Goal: Book appointment/travel/reservation

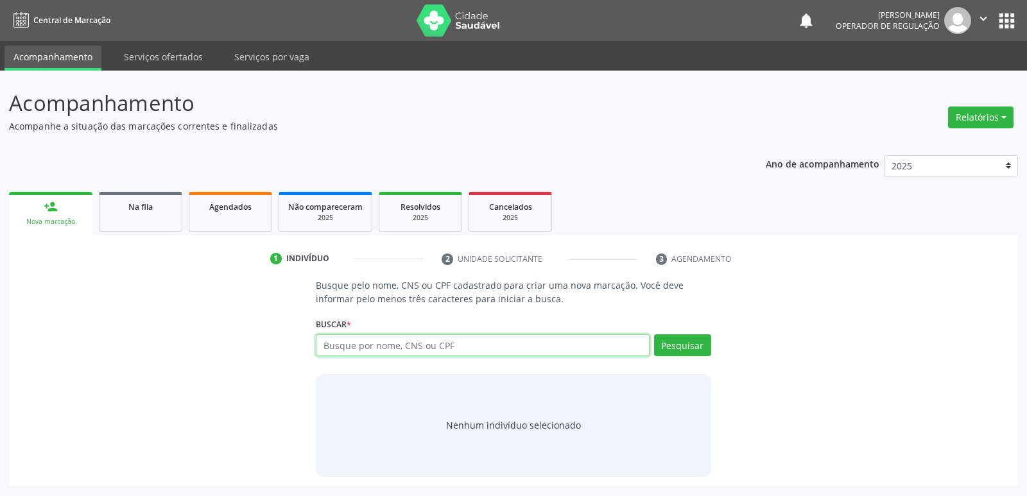
drag, startPoint x: 331, startPoint y: 346, endPoint x: 324, endPoint y: 346, distance: 7.1
click at [326, 346] on input "text" at bounding box center [482, 345] width 333 height 22
type input "708200637922644"
click at [675, 352] on button "Pesquisar" at bounding box center [682, 345] width 57 height 22
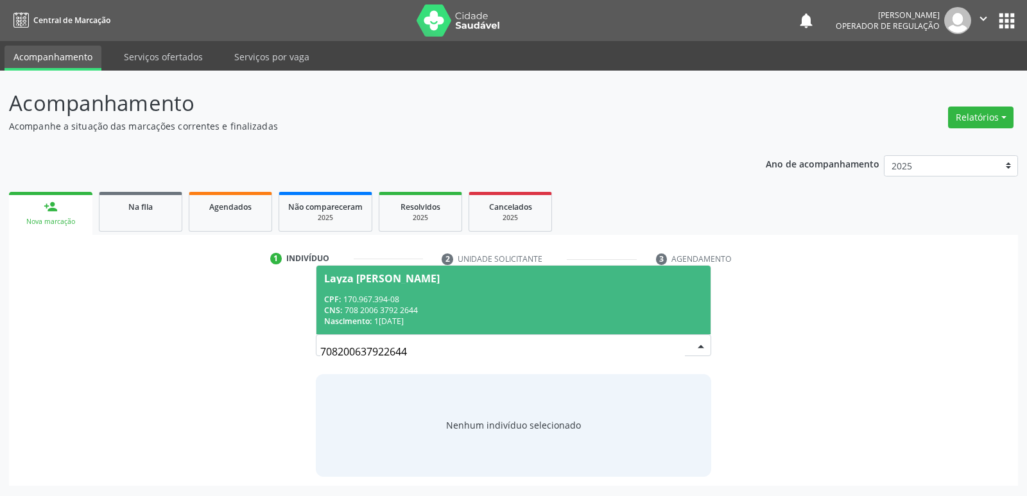
click at [649, 302] on div "CPF: 170.967.394-08" at bounding box center [513, 299] width 378 height 11
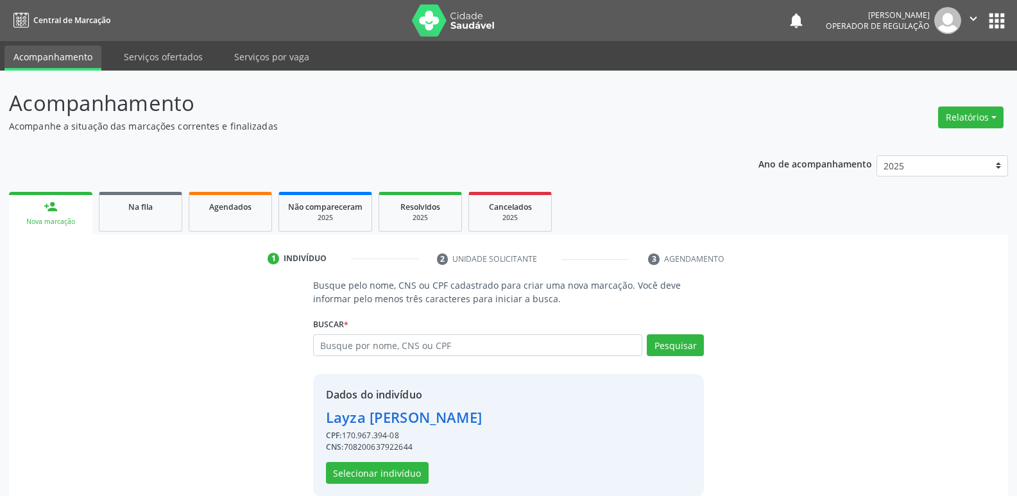
click at [367, 461] on div "Dados do indivíduo [PERSON_NAME] CPF: 170.967.394-08 CNS: 708200637922644 Selec…" at bounding box center [404, 435] width 156 height 97
click at [367, 467] on button "Selecionar indivíduo" at bounding box center [377, 473] width 103 height 22
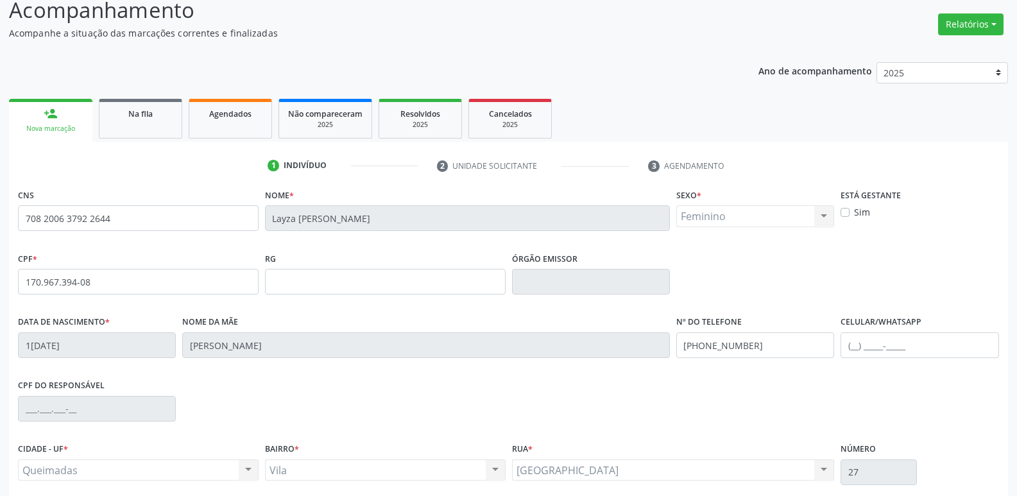
scroll to position [200, 0]
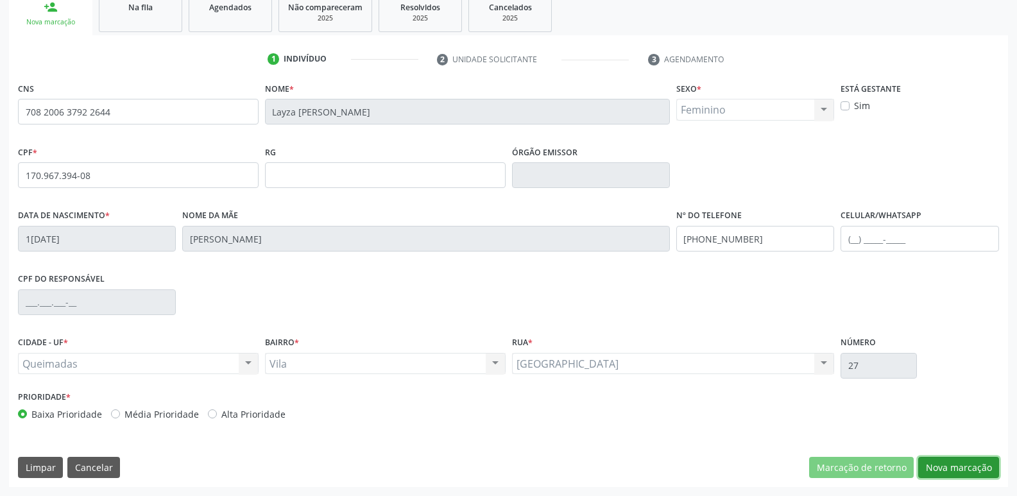
click at [932, 466] on button "Nova marcação" at bounding box center [958, 468] width 81 height 22
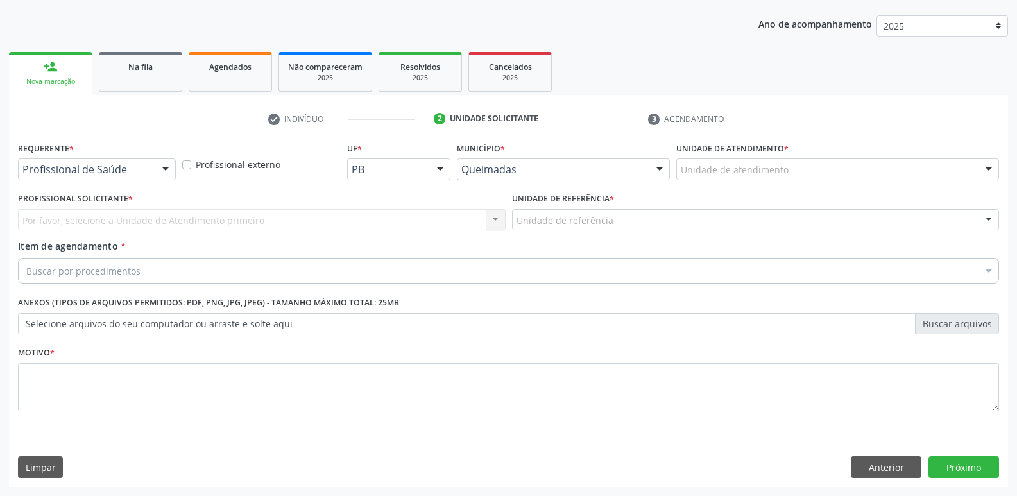
scroll to position [140, 0]
drag, startPoint x: 101, startPoint y: 167, endPoint x: 105, endPoint y: 227, distance: 59.2
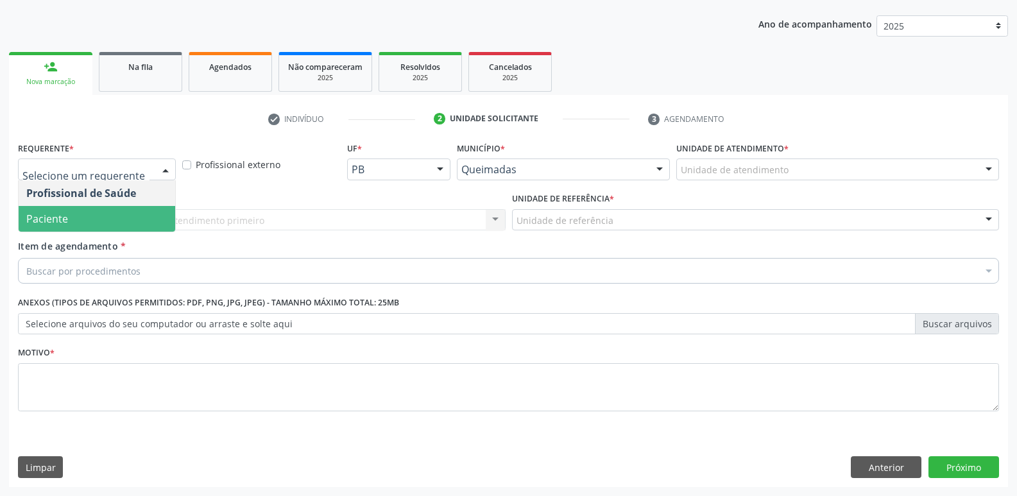
click at [105, 214] on span "Paciente" at bounding box center [97, 219] width 157 height 26
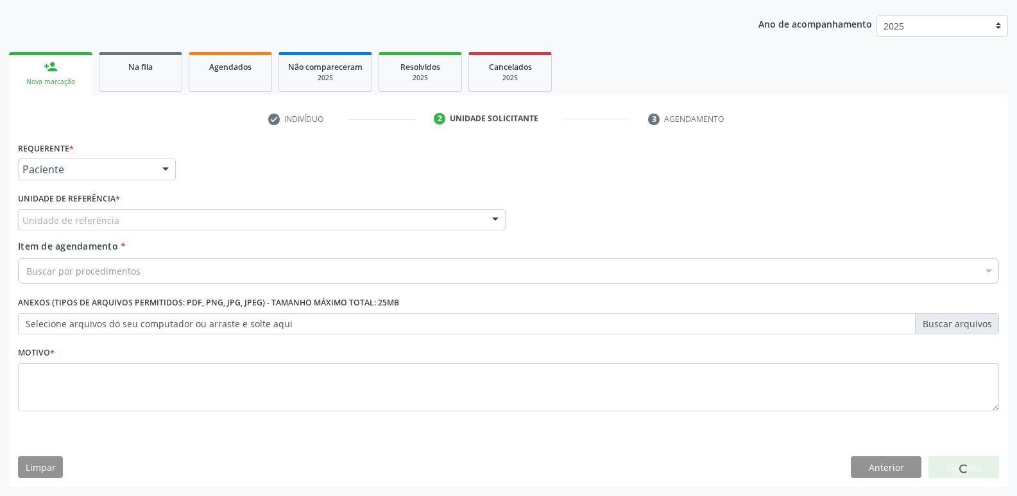
click at [117, 218] on div "Unidade de referência" at bounding box center [262, 220] width 488 height 22
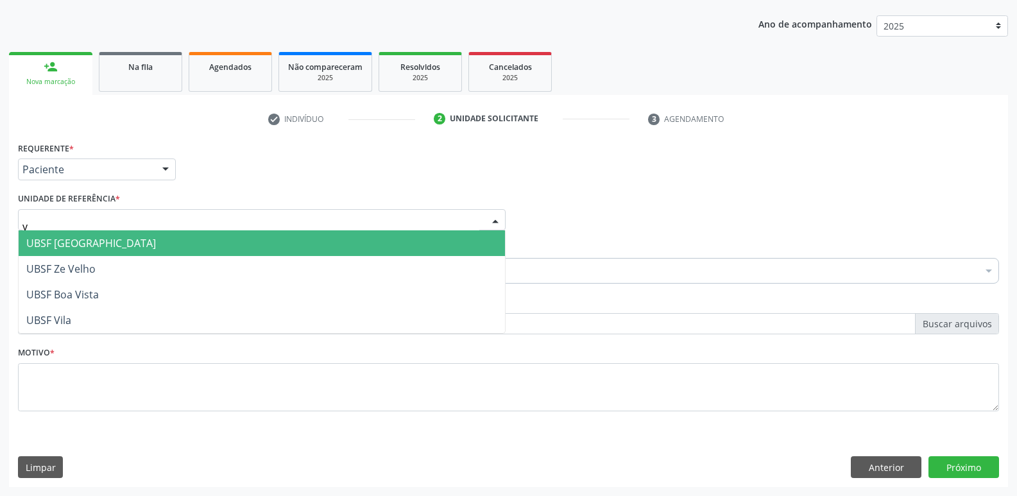
type input "vi"
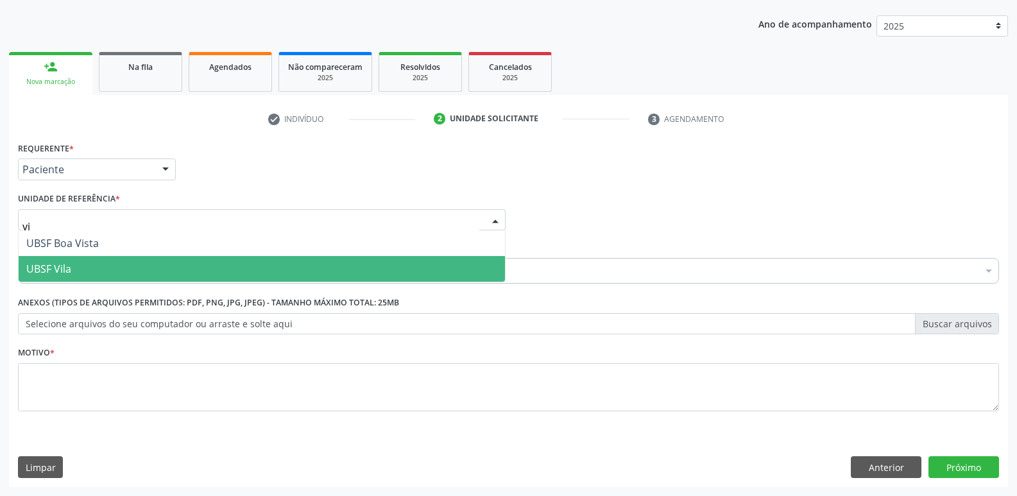
click at [92, 270] on span "UBSF Vila" at bounding box center [262, 269] width 486 height 26
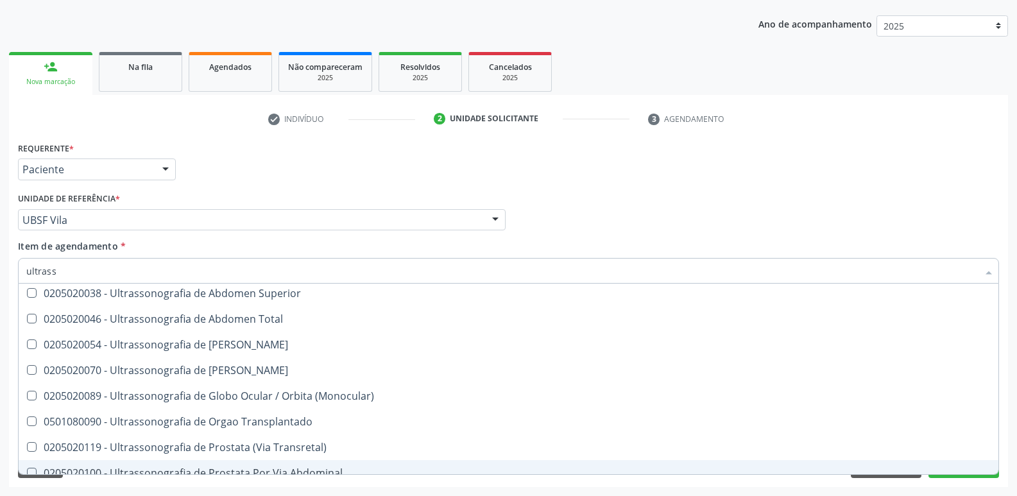
scroll to position [400, 0]
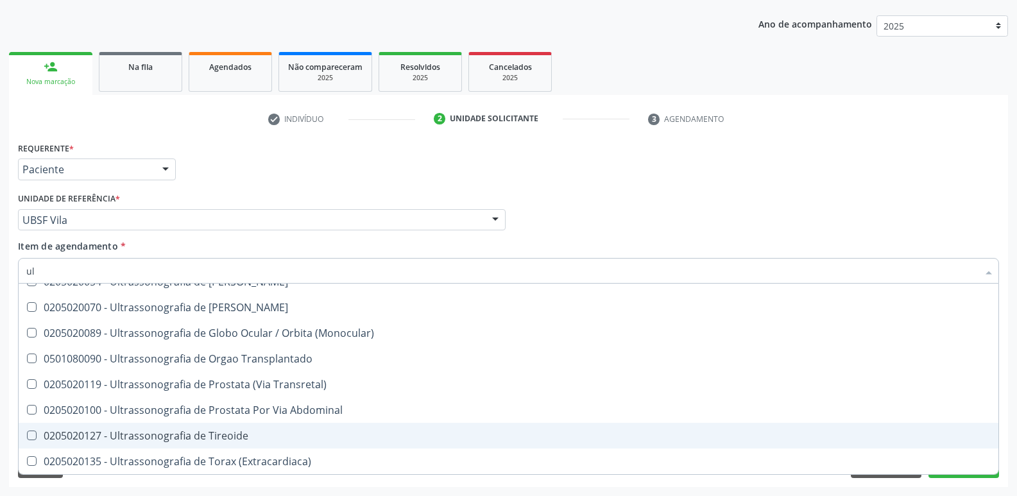
type input "u"
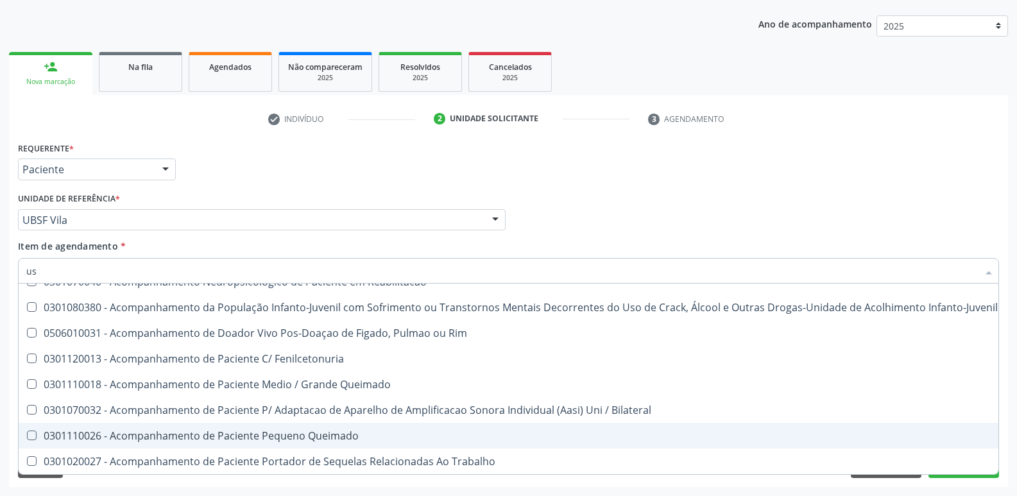
type input "usg"
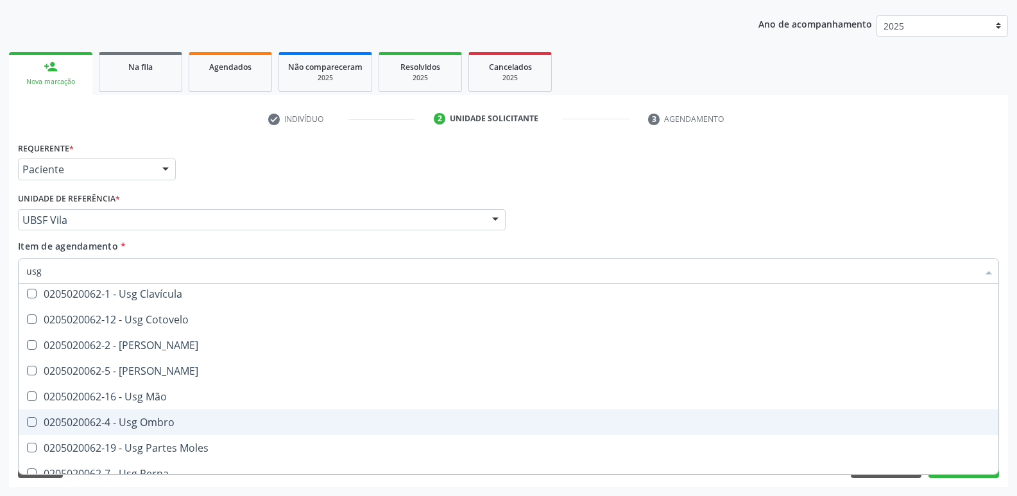
scroll to position [41, 0]
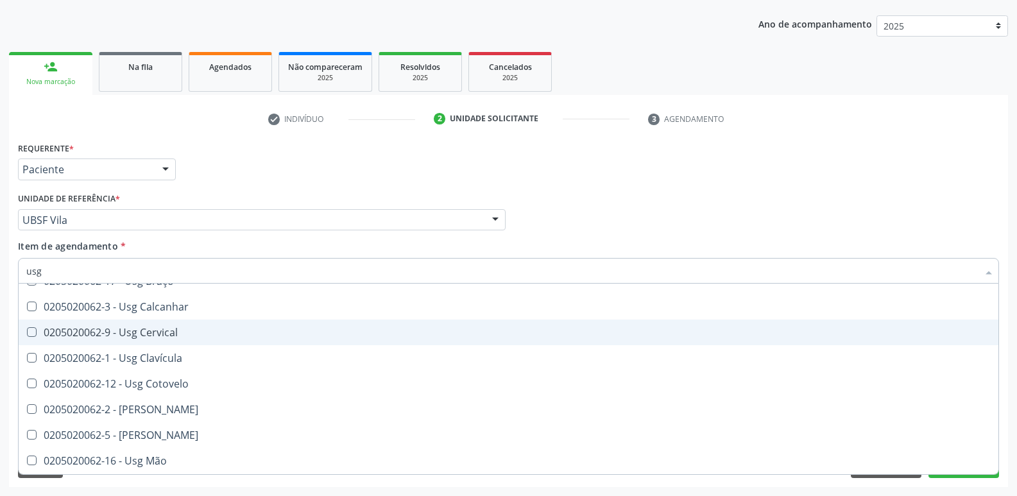
click at [167, 329] on div "0205020062-9 - Usg Cervical" at bounding box center [508, 332] width 964 height 10
checkbox Cervical "true"
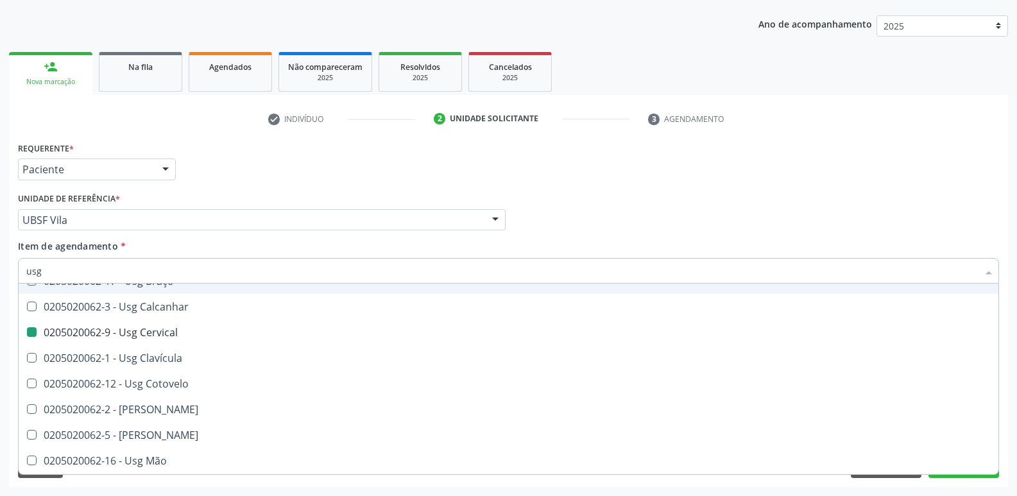
click at [162, 243] on div "Item de agendamento * usg Desfazer seleção 0205020062-14 - Usg Axila 0205020062…" at bounding box center [508, 259] width 981 height 40
checkbox Braço "true"
checkbox Cervical "false"
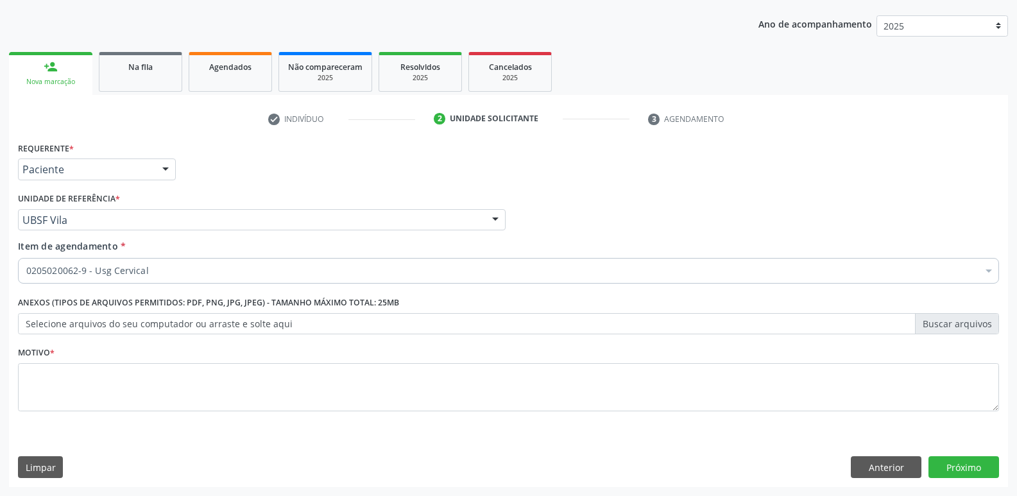
scroll to position [0, 0]
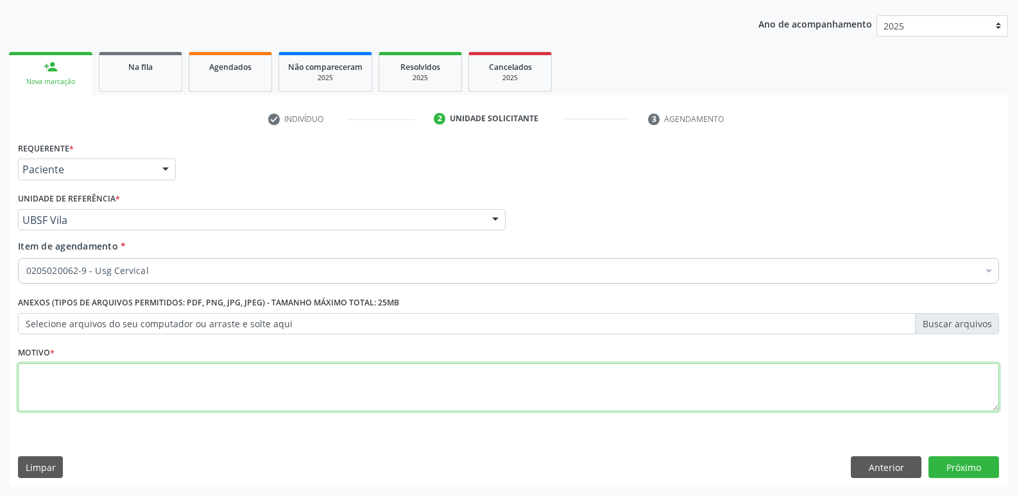
click at [129, 377] on textarea at bounding box center [508, 387] width 981 height 49
paste textarea "avaliação"
drag, startPoint x: 0, startPoint y: 381, endPoint x: 0, endPoint y: 349, distance: 31.4
click at [0, 351] on div "Acompanhamento Acompanhe a situação das marcações correntes e finalizadas Relat…" at bounding box center [508, 213] width 1017 height 565
type textarea "LIFONODO CERVICAL"
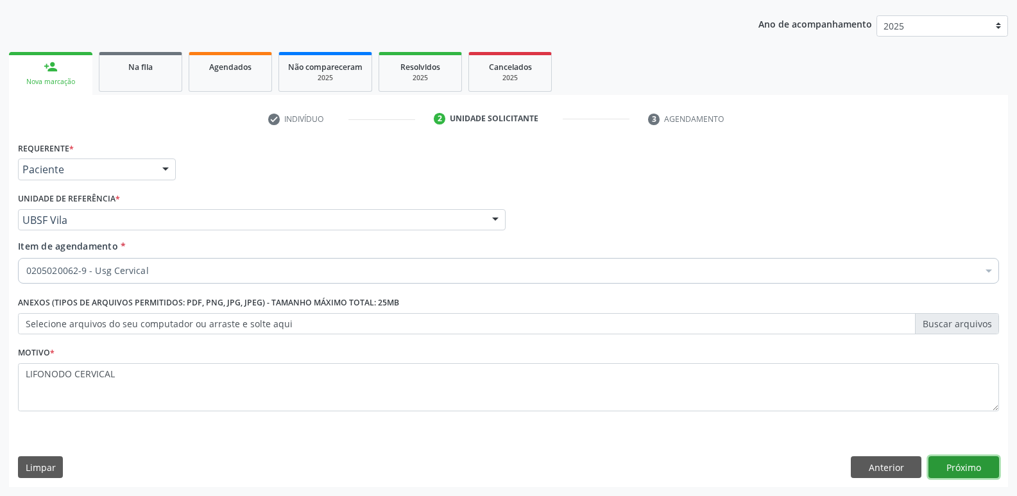
click at [955, 468] on button "Próximo" at bounding box center [964, 467] width 71 height 22
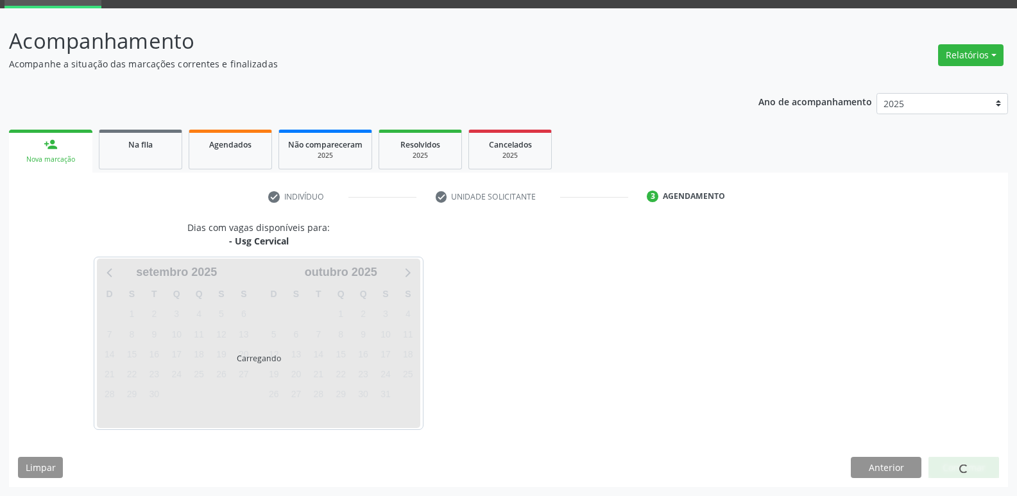
scroll to position [62, 0]
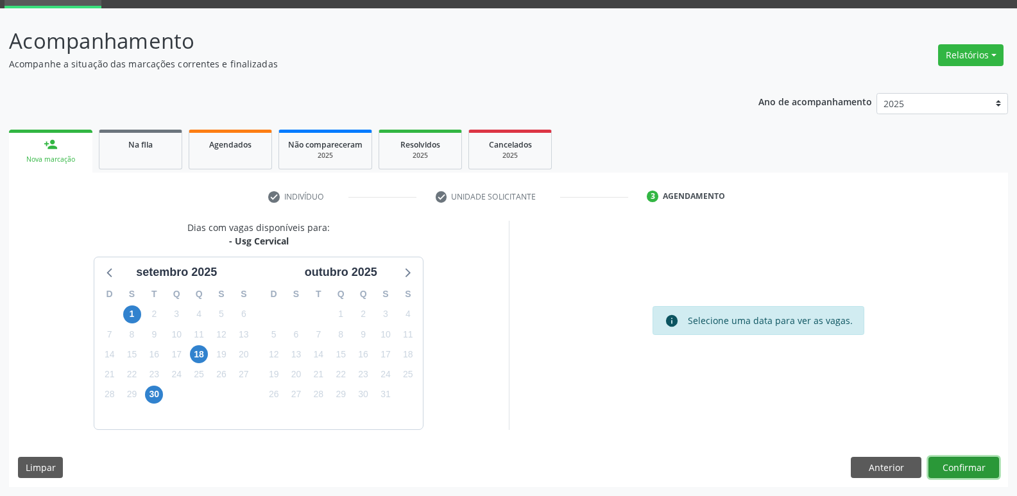
click at [970, 471] on button "Confirmar" at bounding box center [964, 468] width 71 height 22
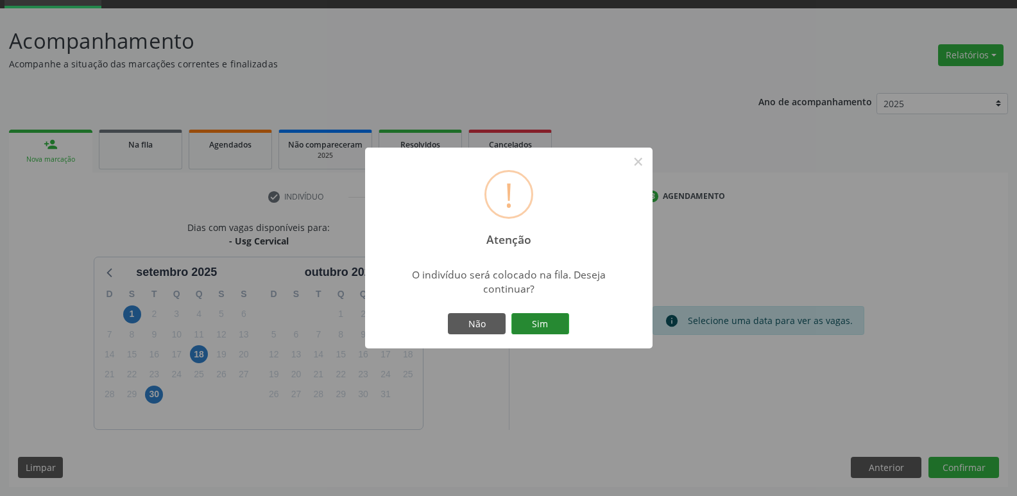
click at [542, 327] on button "Sim" at bounding box center [540, 324] width 58 height 22
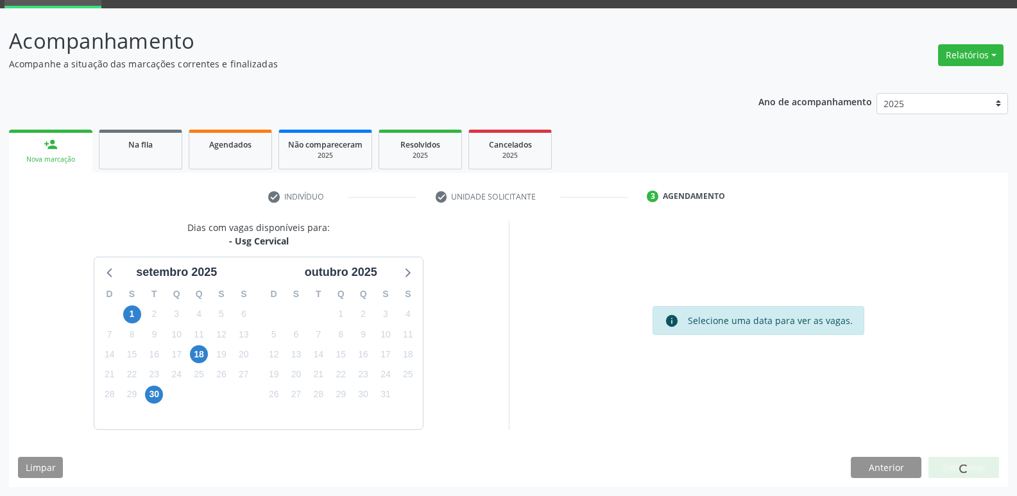
scroll to position [0, 0]
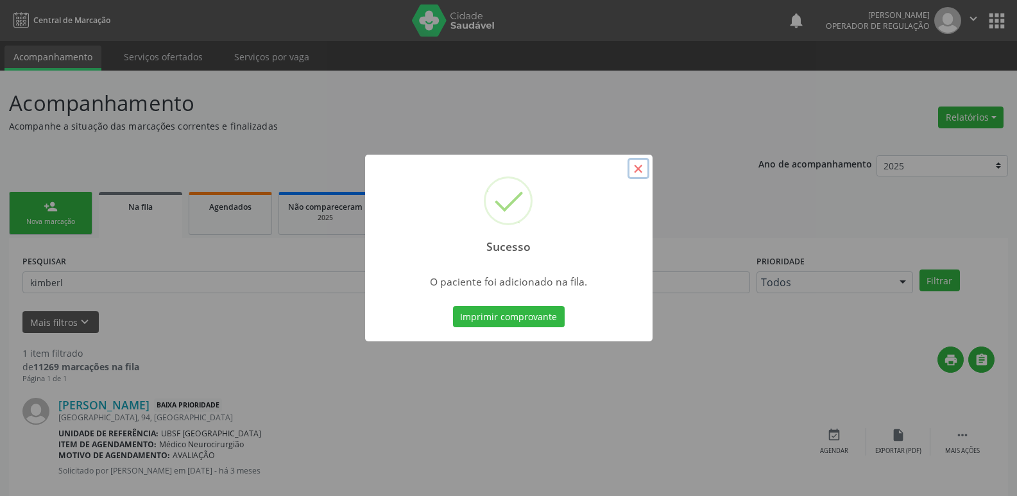
click at [634, 176] on button "×" at bounding box center [639, 169] width 22 height 22
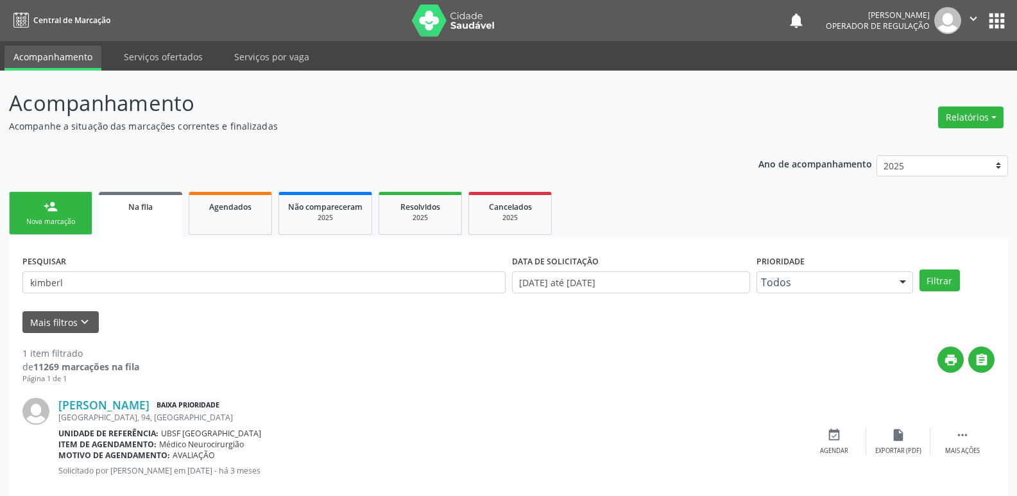
click at [69, 222] on div "Nova marcação" at bounding box center [51, 222] width 64 height 10
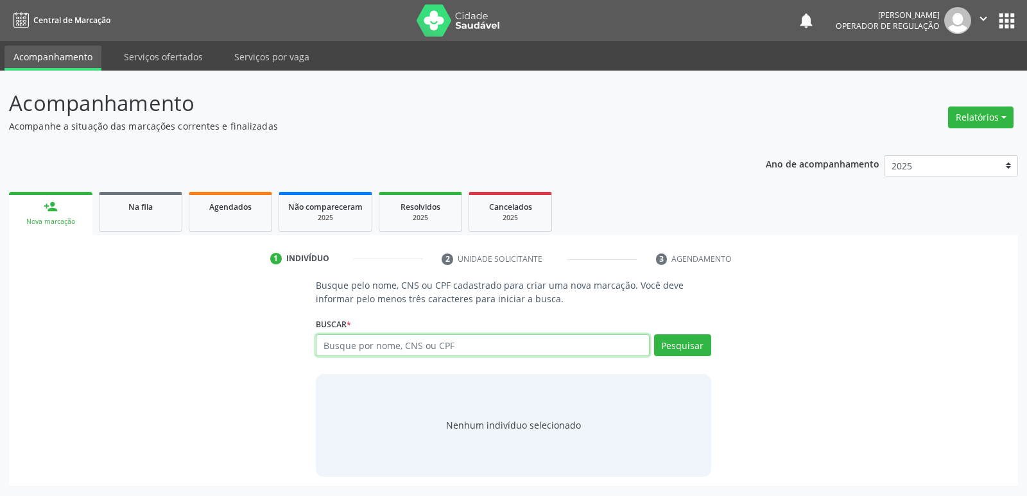
click at [358, 351] on input "text" at bounding box center [482, 345] width 333 height 22
type input "704708728308736"
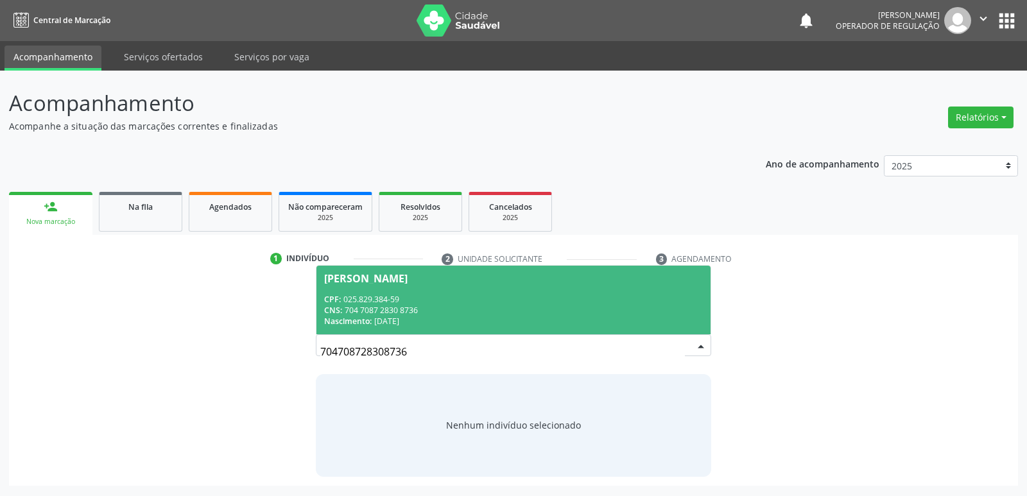
click at [435, 295] on div "CPF: 025.829.384-59" at bounding box center [513, 299] width 378 height 11
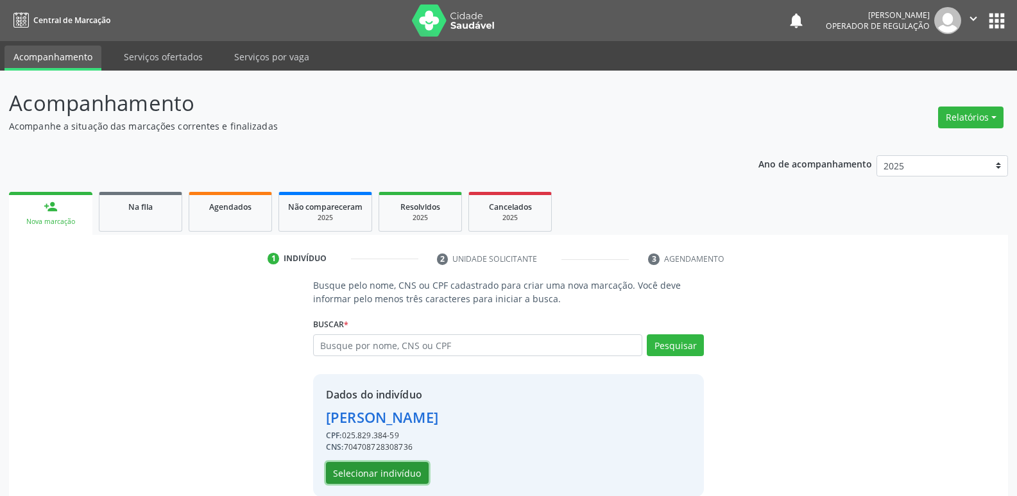
click at [388, 472] on button "Selecionar indivíduo" at bounding box center [377, 473] width 103 height 22
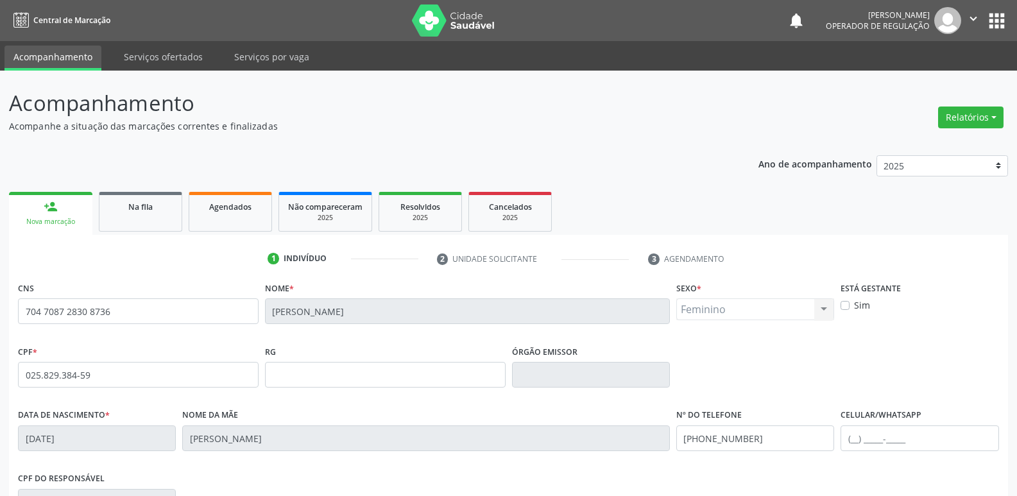
scroll to position [200, 0]
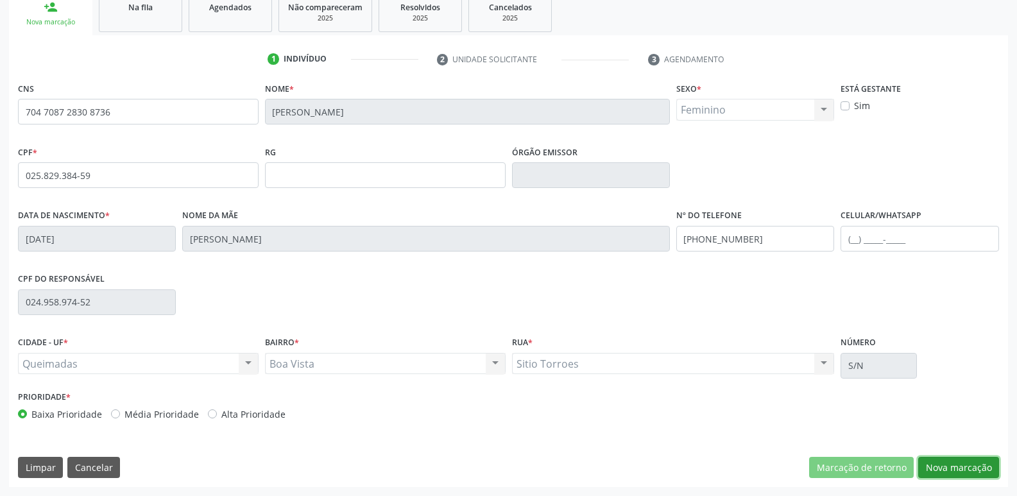
drag, startPoint x: 943, startPoint y: 468, endPoint x: 789, endPoint y: 449, distance: 155.1
click at [943, 468] on button "Nova marcação" at bounding box center [958, 468] width 81 height 22
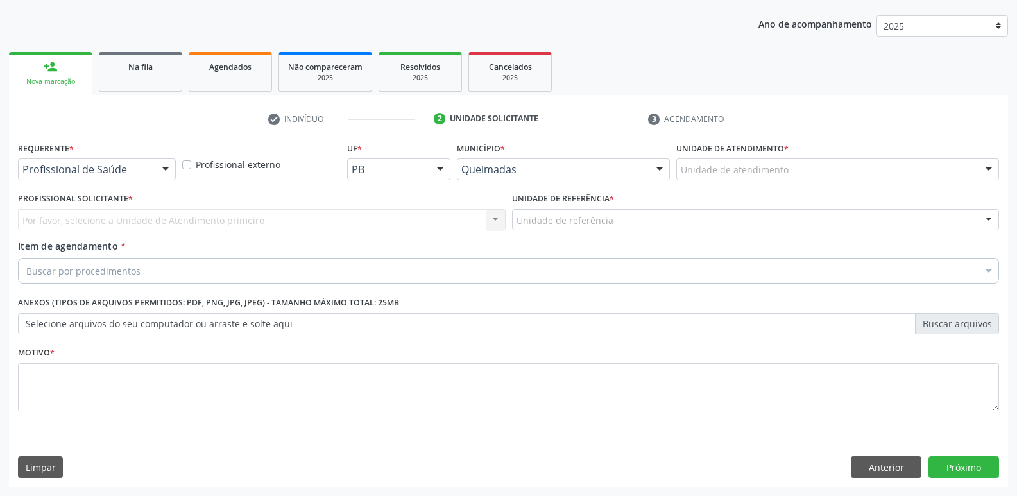
scroll to position [140, 0]
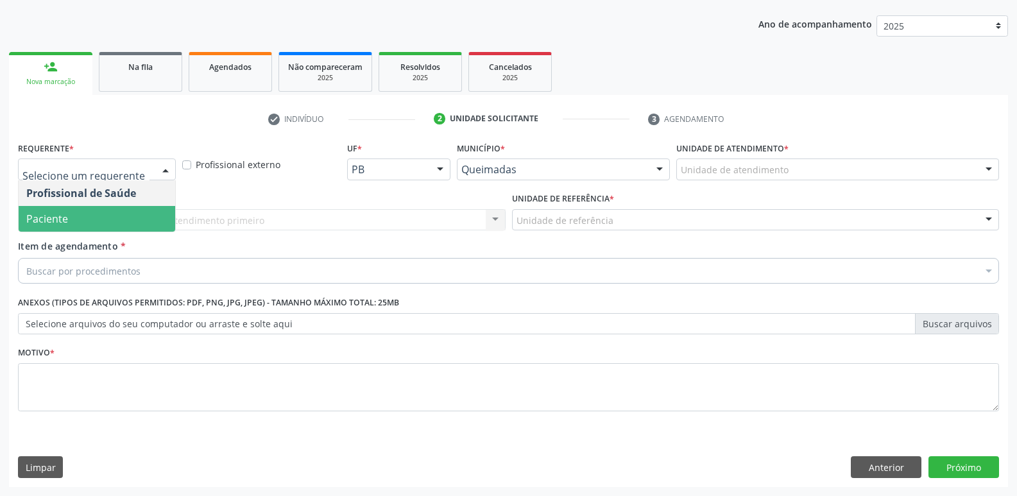
drag, startPoint x: 126, startPoint y: 226, endPoint x: 138, endPoint y: 221, distance: 12.6
click at [132, 223] on span "Paciente" at bounding box center [97, 219] width 157 height 26
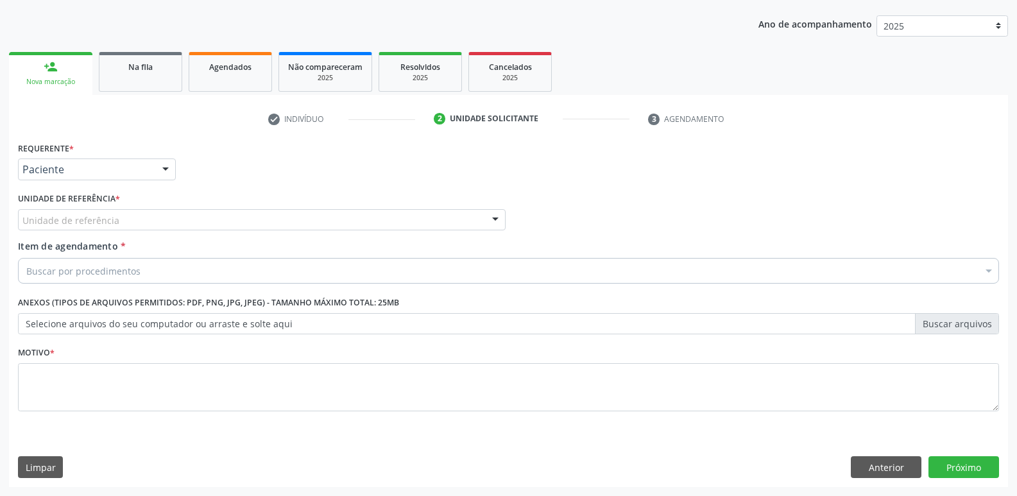
click at [158, 219] on div "Unidade de referência" at bounding box center [262, 220] width 488 height 22
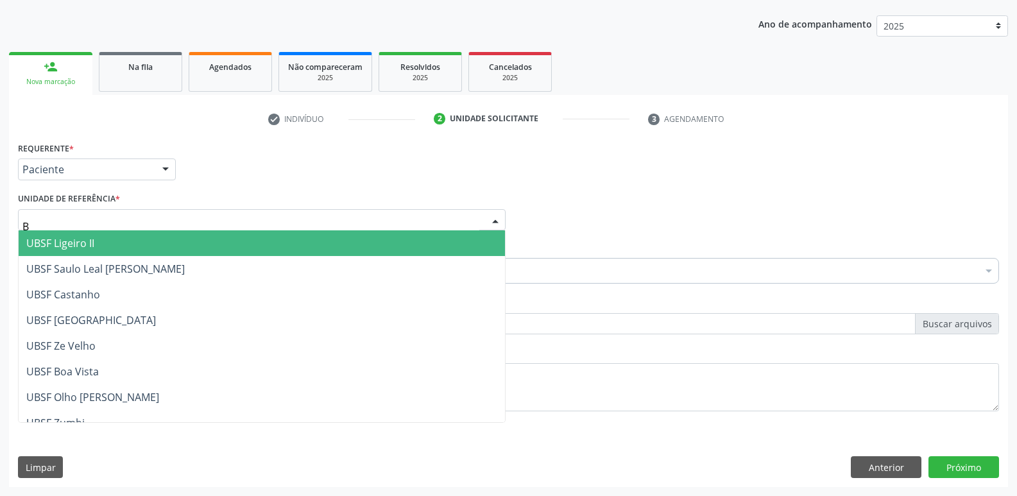
type input "BO"
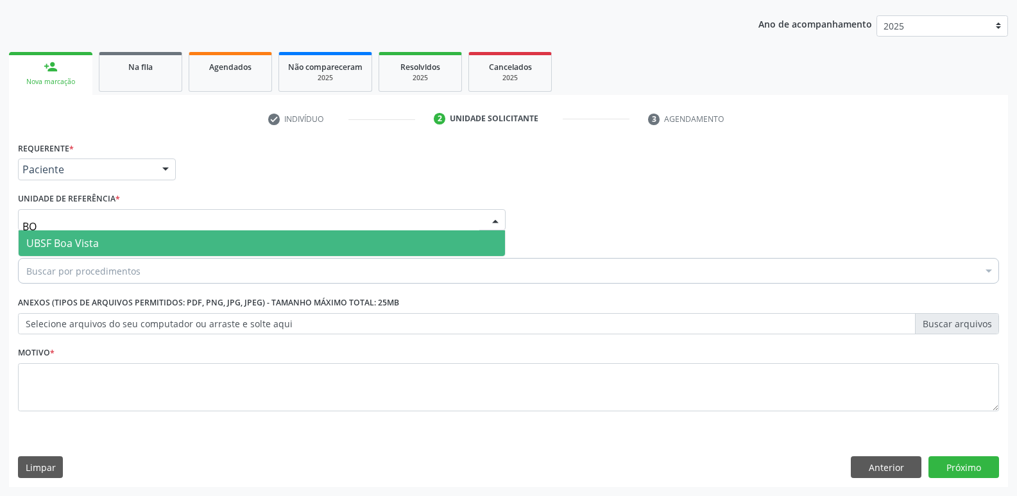
drag, startPoint x: 130, startPoint y: 242, endPoint x: 124, endPoint y: 247, distance: 7.7
click at [129, 243] on span "UBSF Boa Vista" at bounding box center [262, 243] width 486 height 26
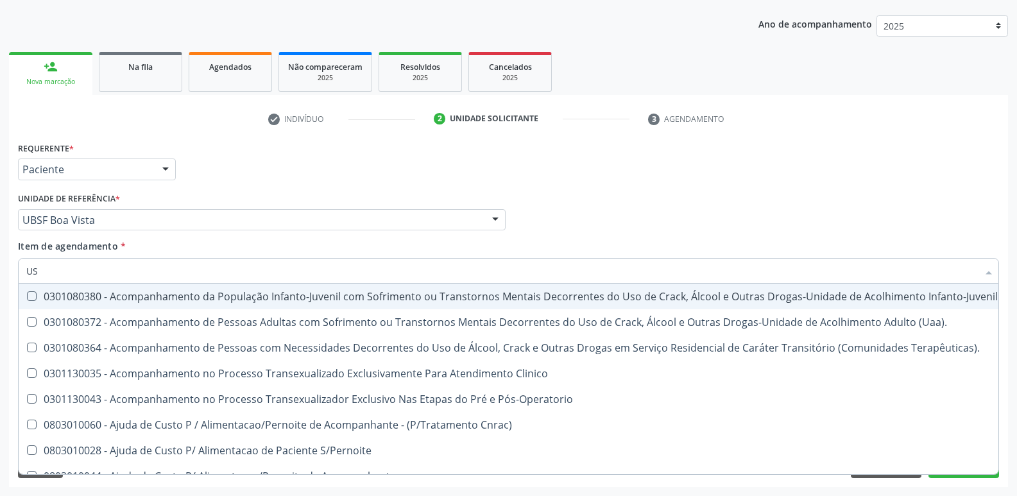
type input "USG"
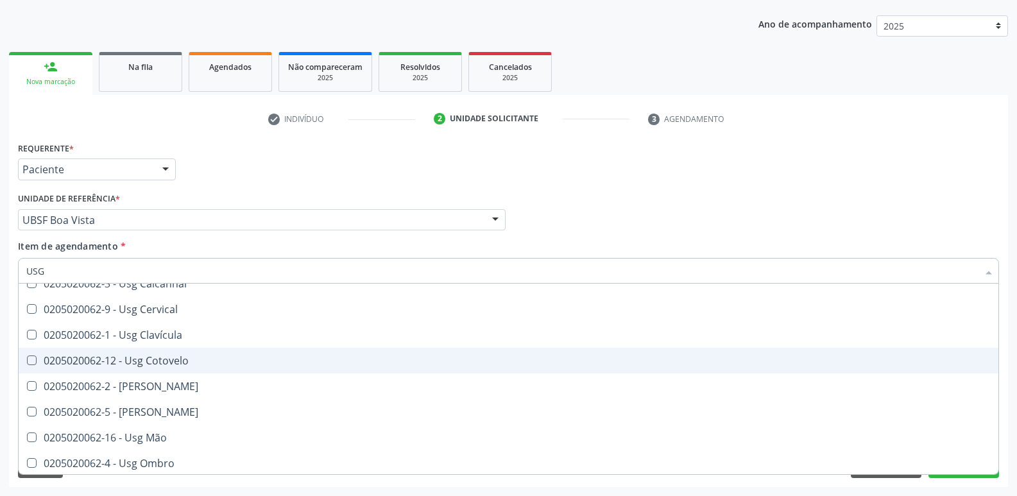
scroll to position [128, 0]
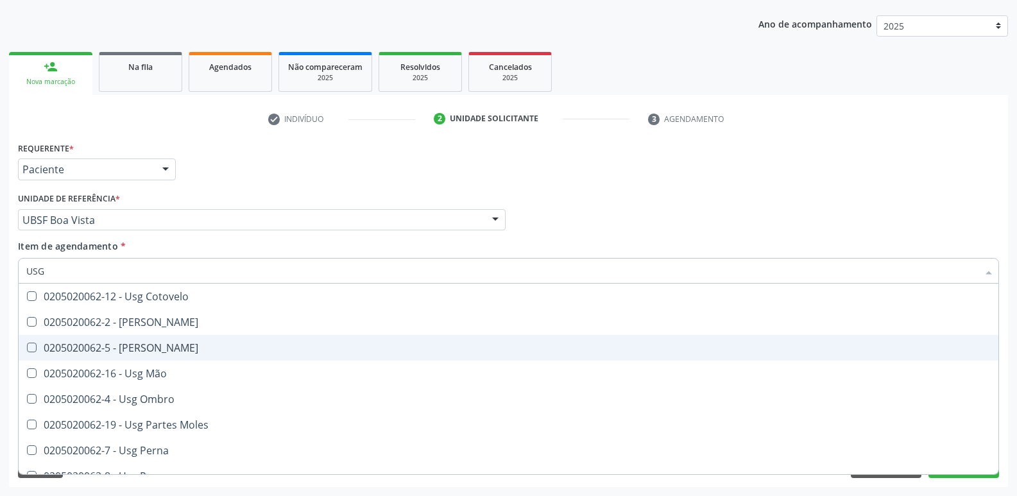
click at [179, 340] on span "0205020062-5 - [PERSON_NAME]" at bounding box center [509, 348] width 980 height 26
checkbox Joelho "true"
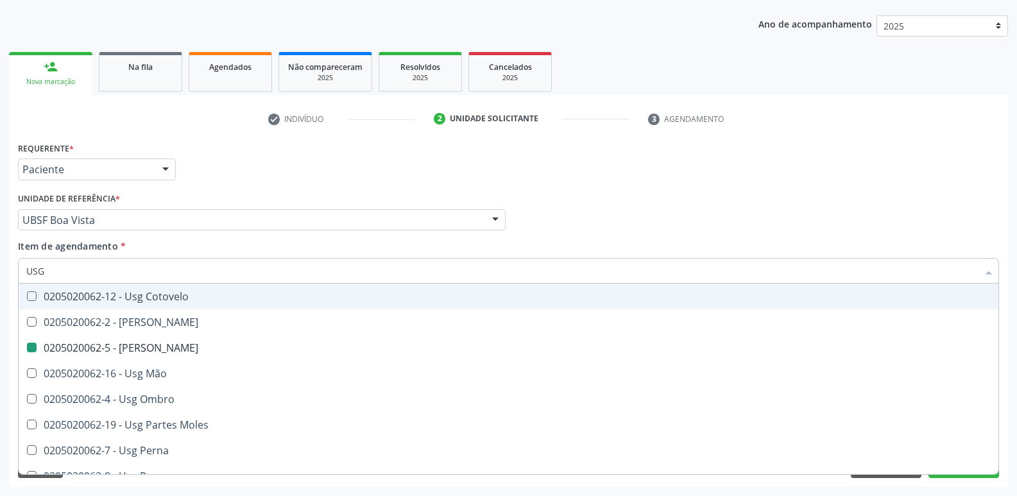
click at [301, 171] on div "Requerente * Paciente Profissional de Saúde Paciente Nenhum resultado encontrad…" at bounding box center [509, 164] width 988 height 50
checkbox Braço "true"
checkbox Joelho "false"
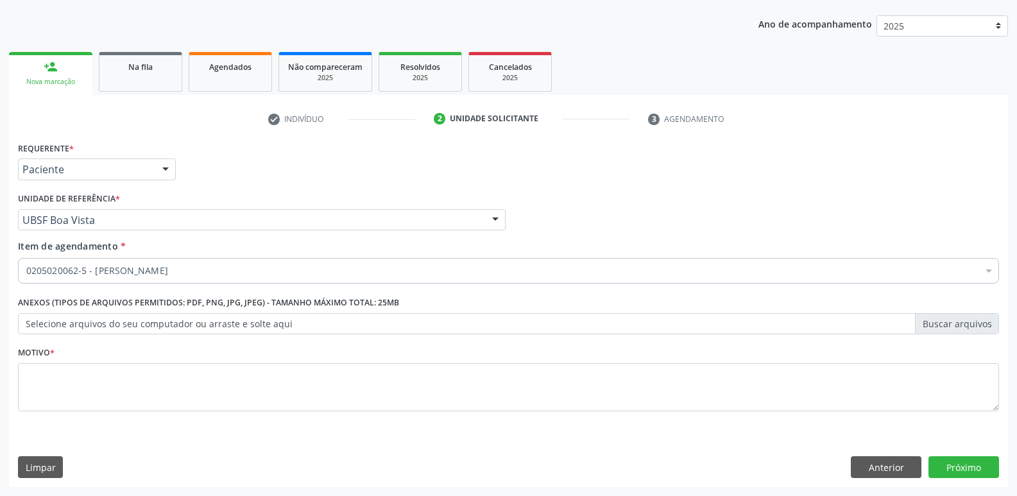
scroll to position [0, 0]
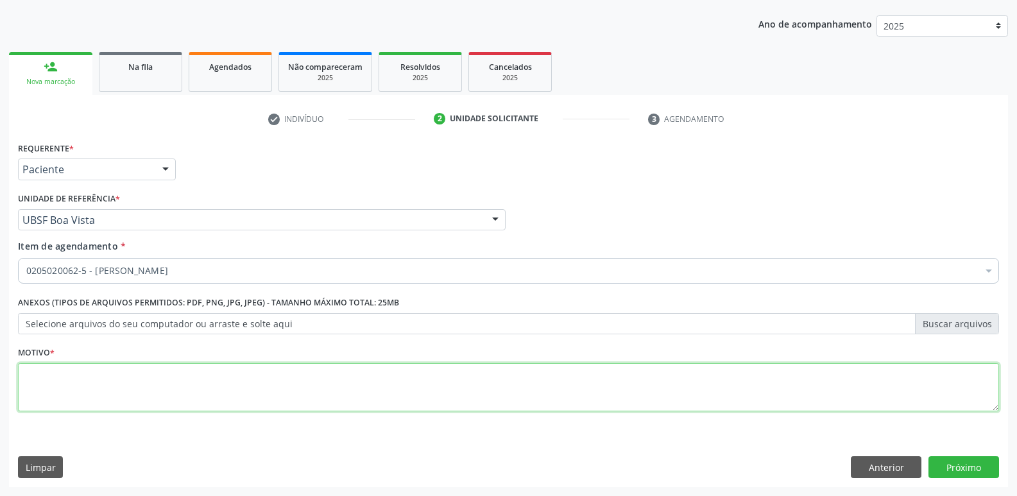
click at [160, 381] on textarea at bounding box center [508, 387] width 981 height 49
type textarea "DOR EM JOELHO DIREITO"
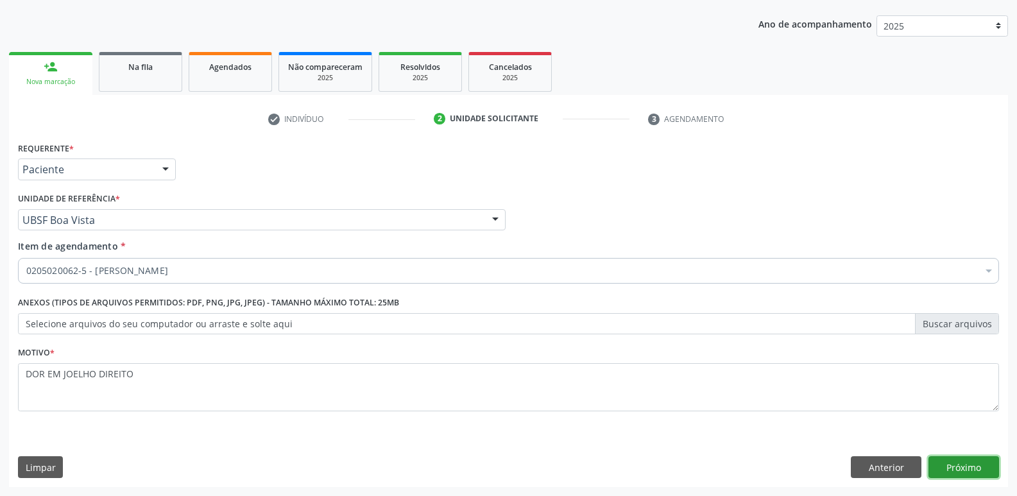
click at [951, 461] on button "Próximo" at bounding box center [964, 467] width 71 height 22
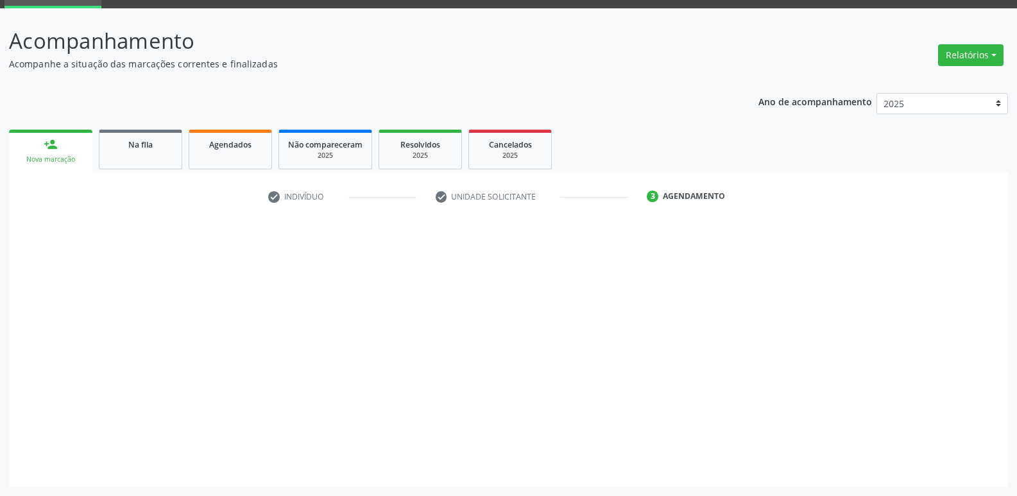
scroll to position [62, 0]
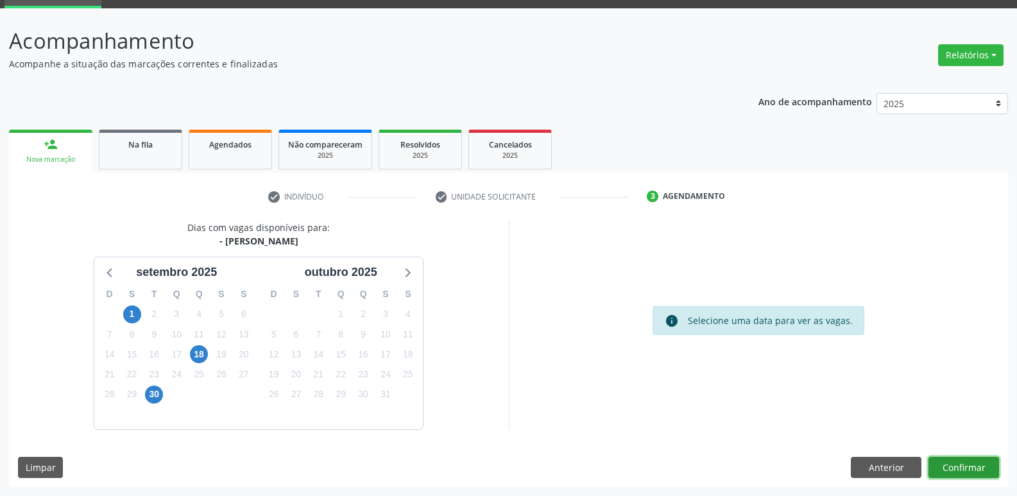
click at [961, 466] on button "Confirmar" at bounding box center [964, 468] width 71 height 22
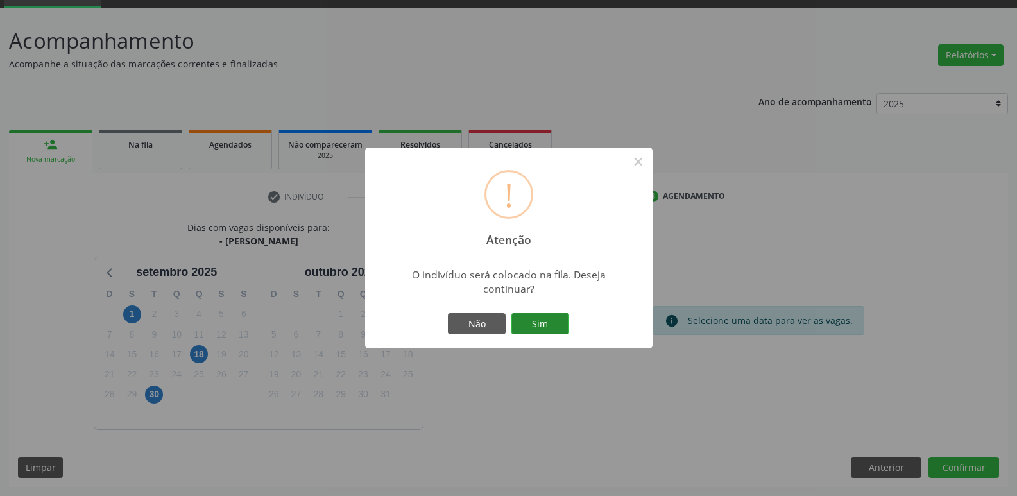
click at [543, 323] on button "Sim" at bounding box center [540, 324] width 58 height 22
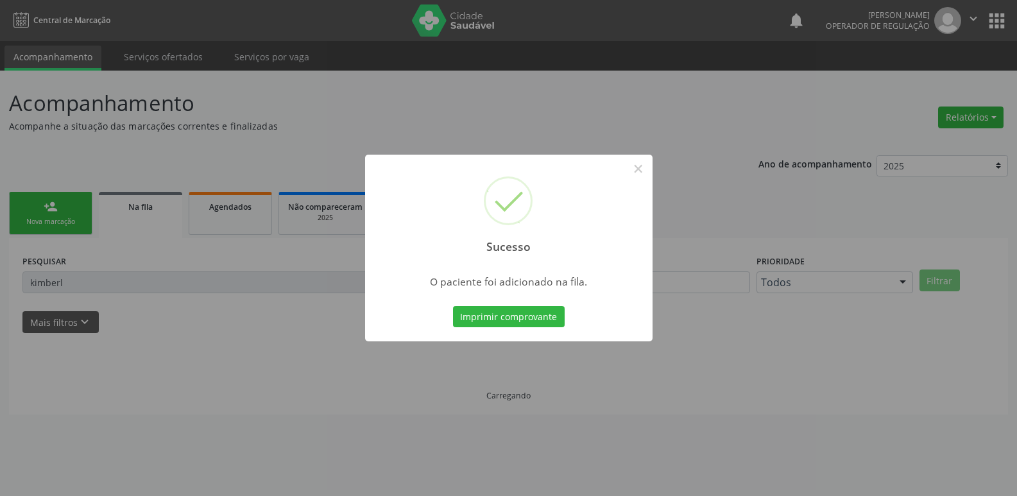
scroll to position [0, 0]
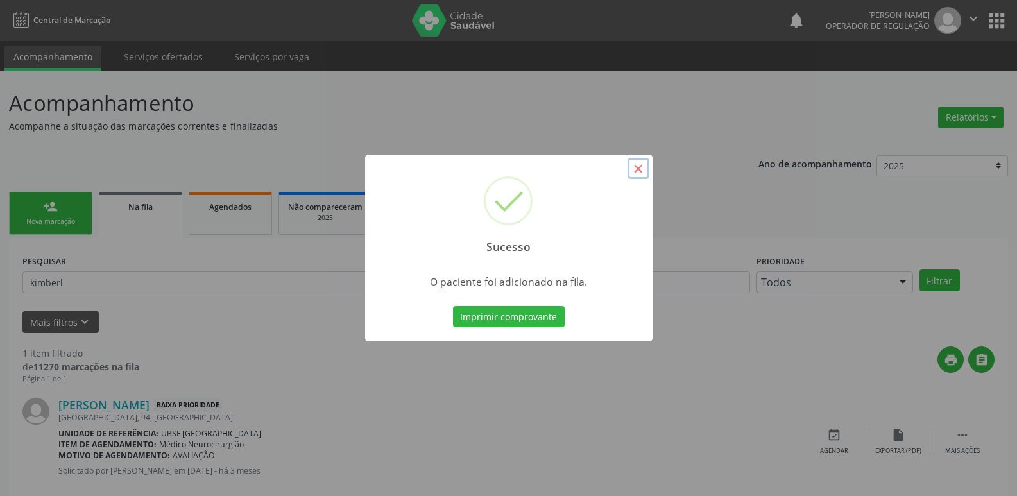
click at [640, 168] on button "×" at bounding box center [639, 169] width 22 height 22
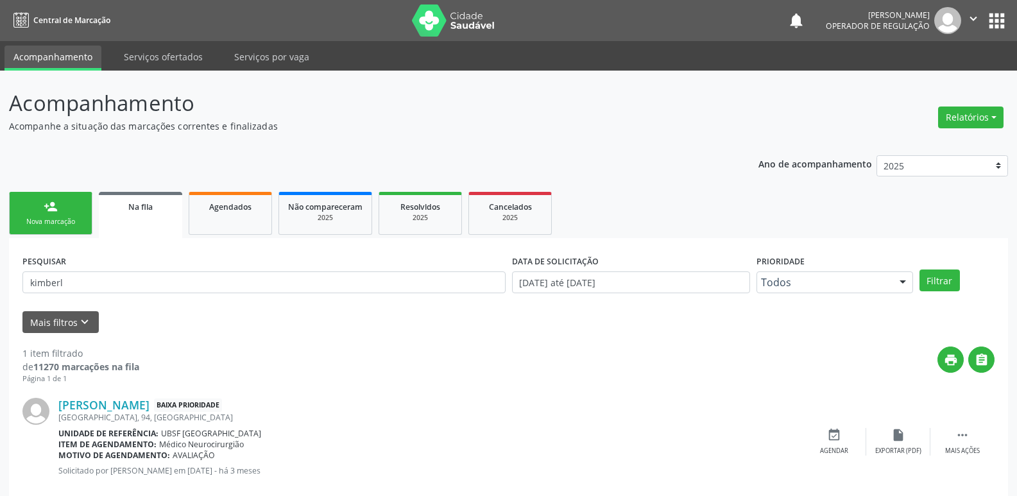
click at [49, 213] on div "person_add" at bounding box center [51, 207] width 14 height 14
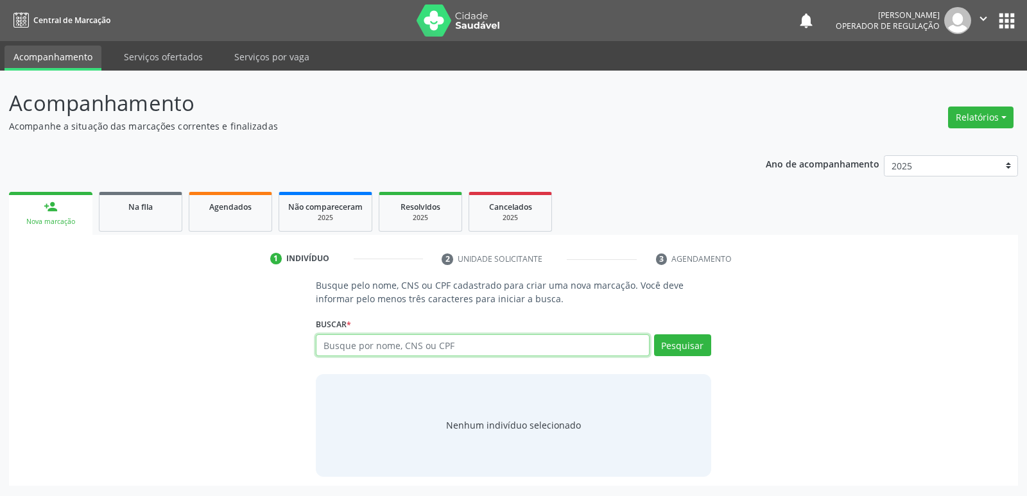
click at [382, 346] on input "text" at bounding box center [482, 345] width 333 height 22
type input "708901797188919"
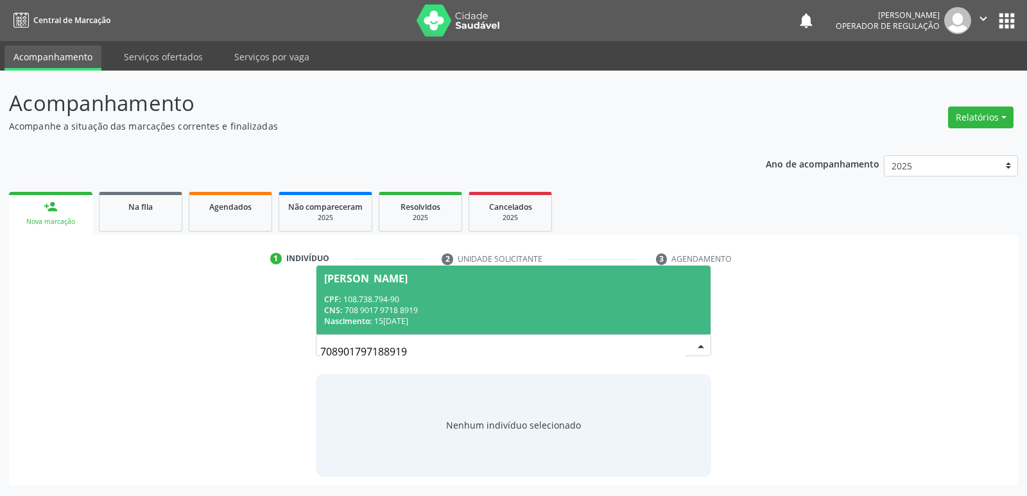
click at [525, 298] on div "CPF: 108.738.794-90" at bounding box center [513, 299] width 378 height 11
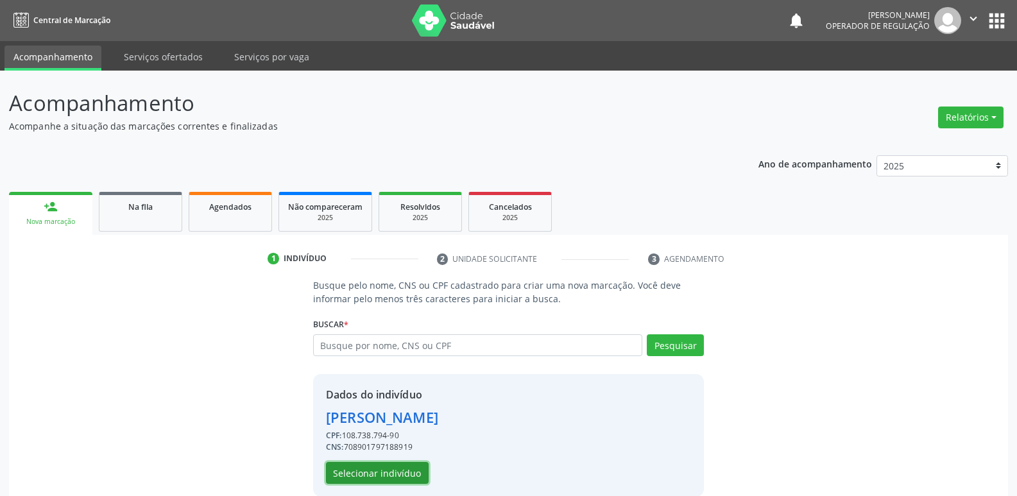
click at [398, 472] on button "Selecionar indivíduo" at bounding box center [377, 473] width 103 height 22
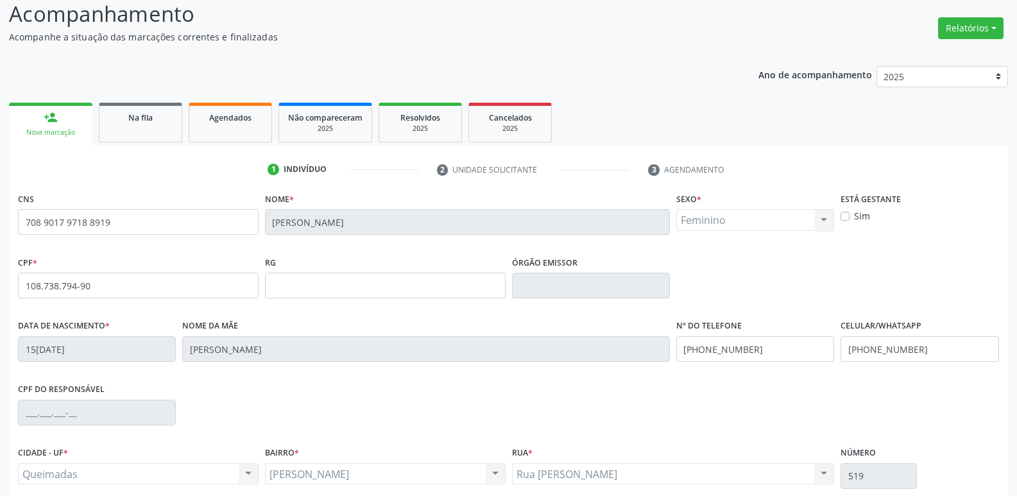
scroll to position [200, 0]
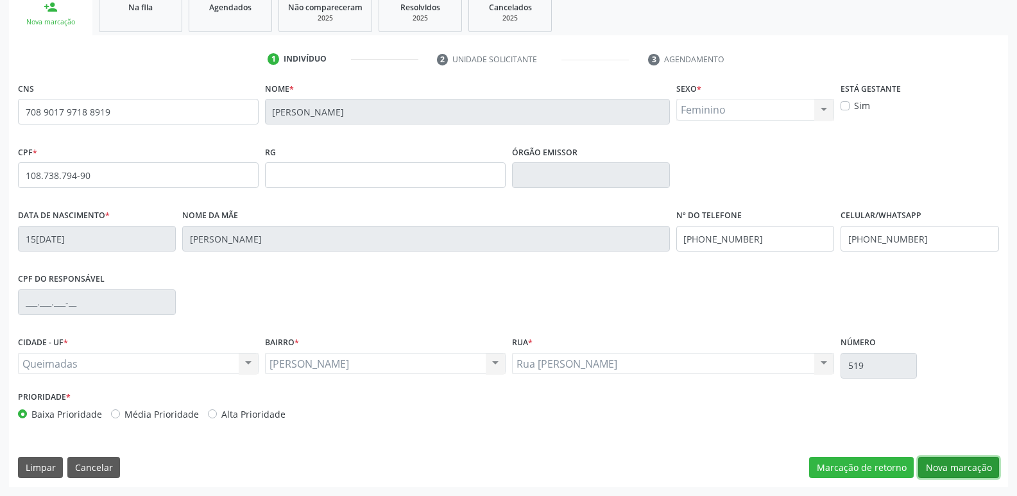
click at [979, 457] on button "Nova marcação" at bounding box center [958, 468] width 81 height 22
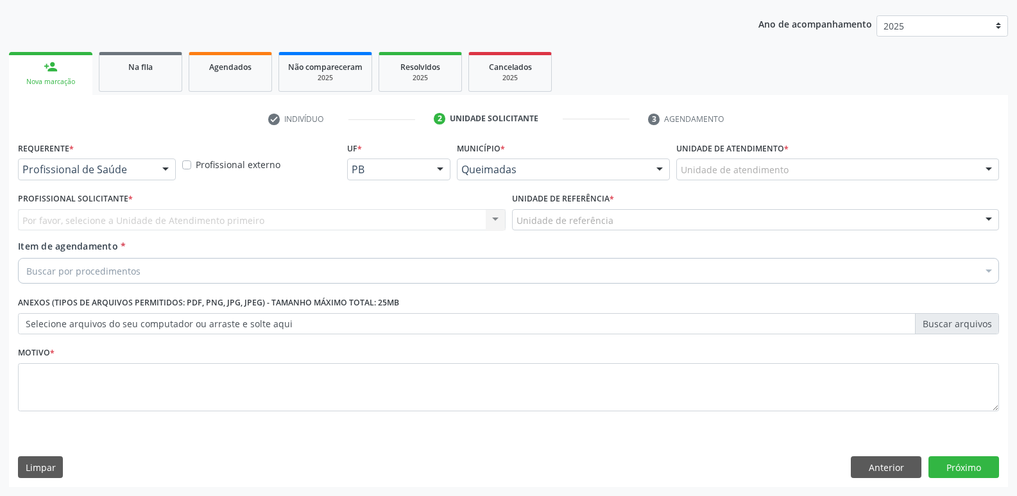
scroll to position [140, 0]
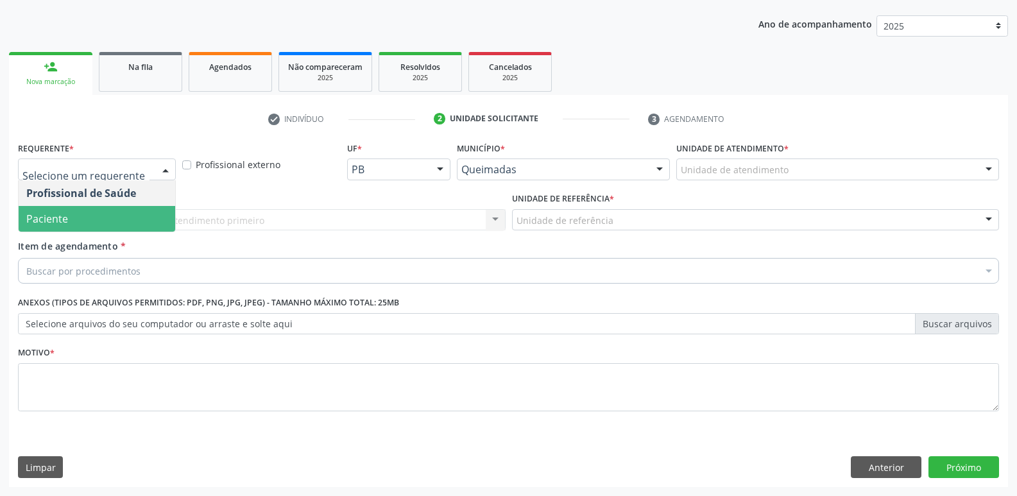
click at [76, 211] on span "Paciente" at bounding box center [97, 219] width 157 height 26
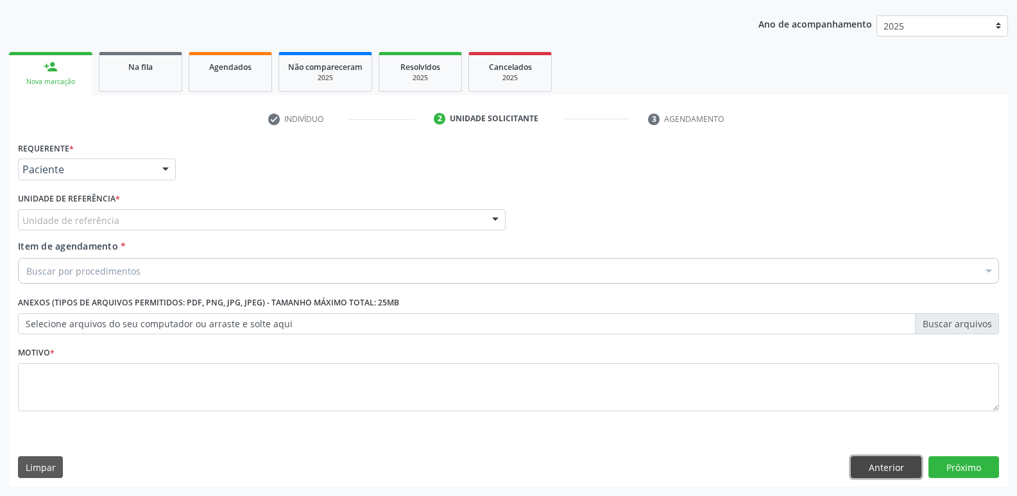
click at [886, 466] on button "Anterior" at bounding box center [886, 467] width 71 height 22
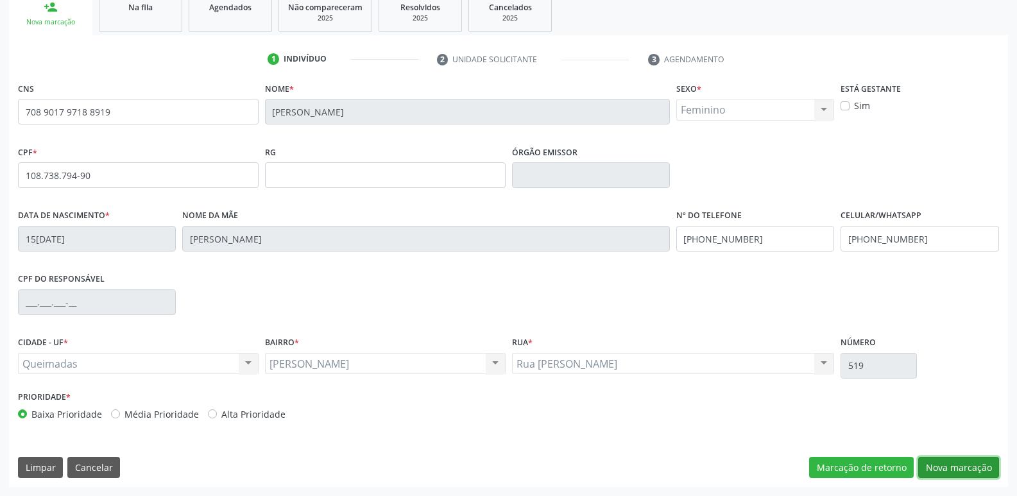
click at [941, 468] on button "Nova marcação" at bounding box center [958, 468] width 81 height 22
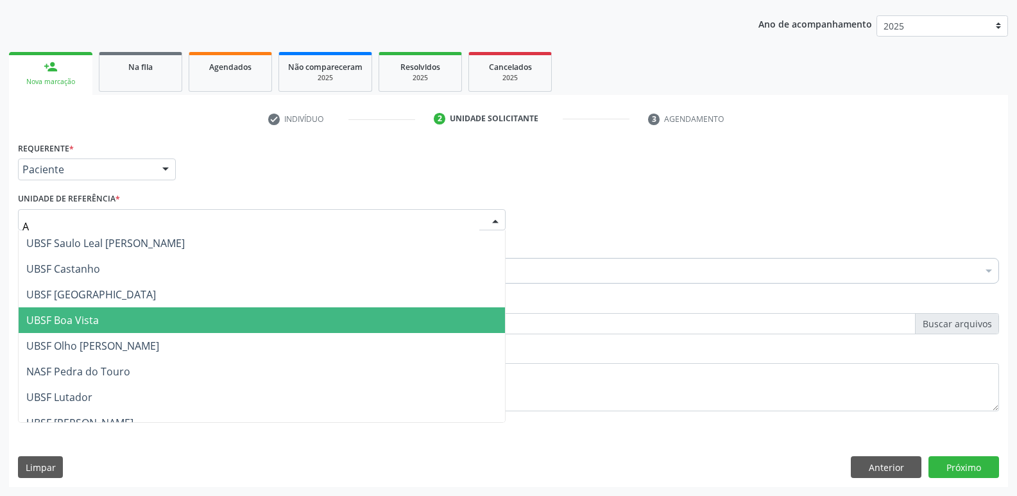
type input "AN"
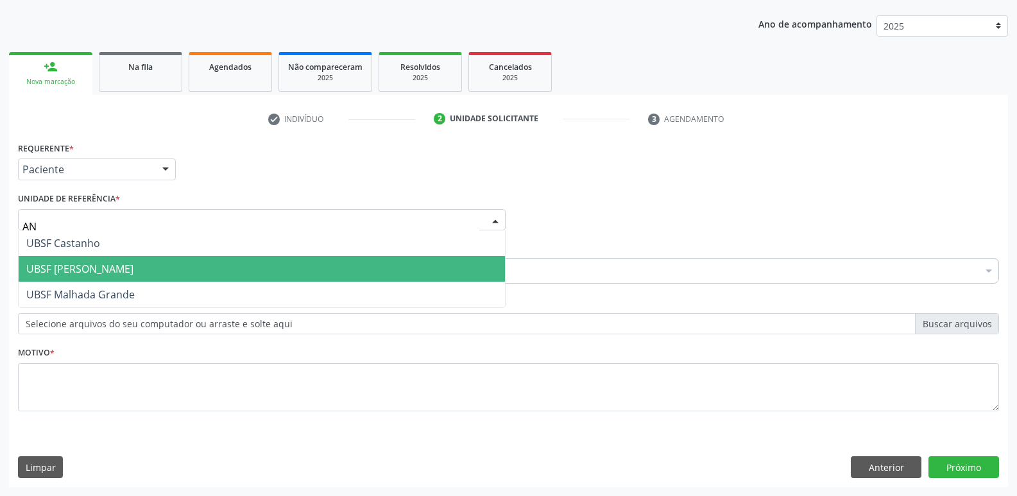
click at [53, 264] on span "UBSF [PERSON_NAME]" at bounding box center [79, 269] width 107 height 14
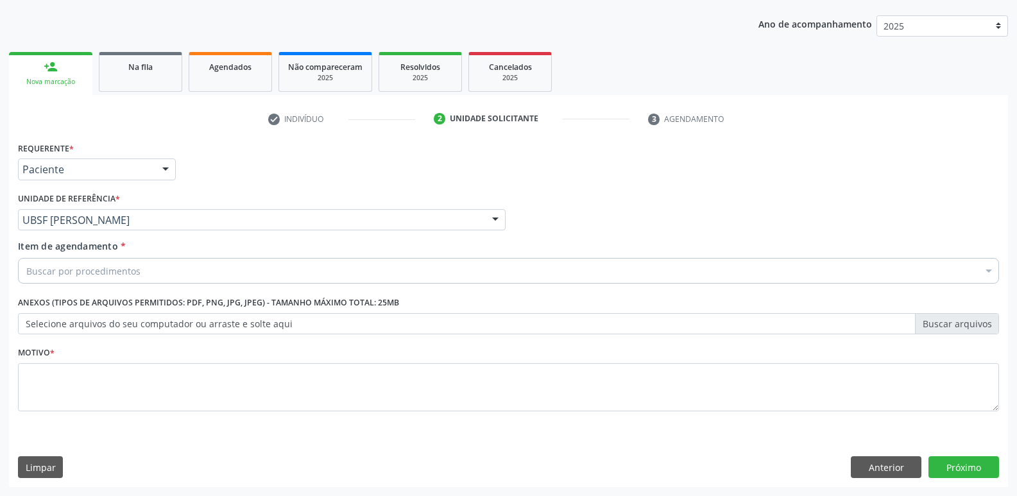
click at [57, 278] on div "Buscar por procedimentos" at bounding box center [508, 271] width 981 height 26
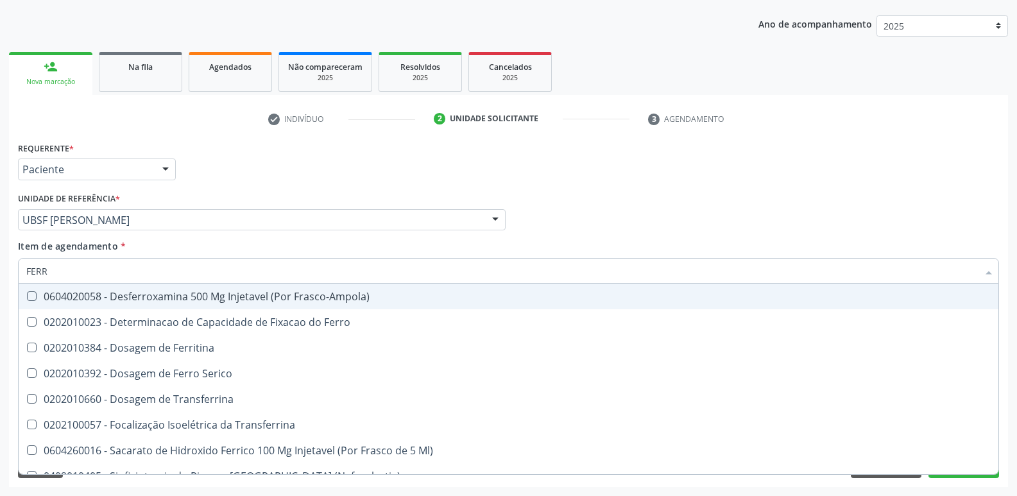
type input "FERRI"
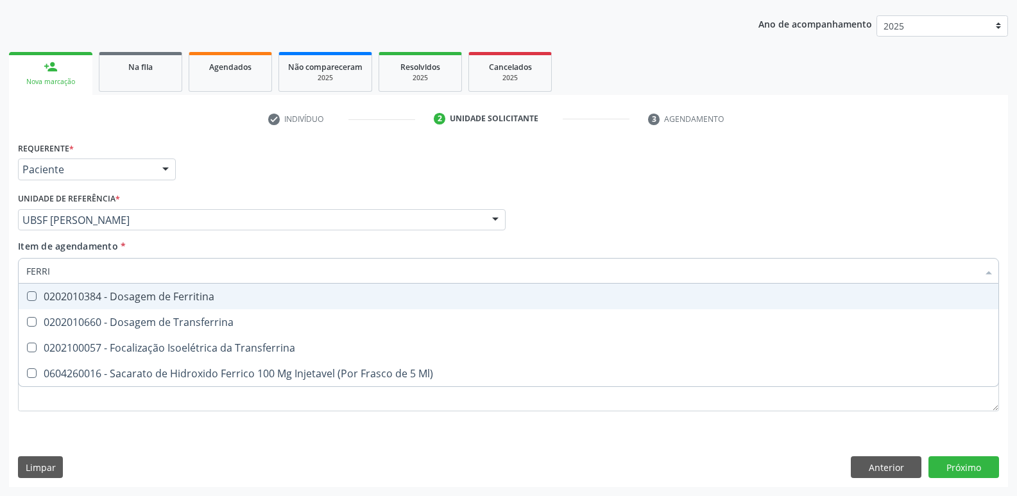
drag, startPoint x: 123, startPoint y: 299, endPoint x: 134, endPoint y: 235, distance: 65.1
click at [124, 291] on div "0202010384 - Dosagem de Ferritina" at bounding box center [508, 296] width 964 height 10
checkbox Ferritina "true"
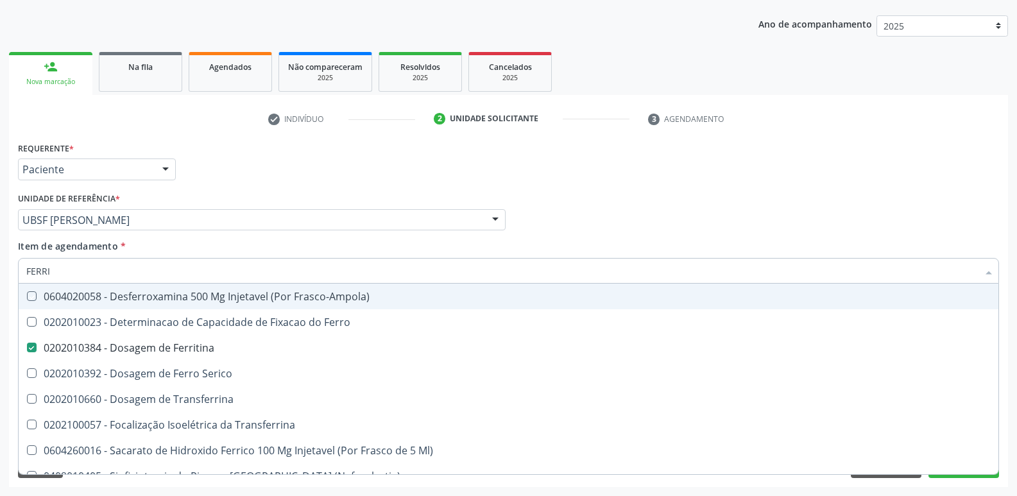
type input "FERR"
checkbox Frasco-Ampola\) "false"
checkbox Ferritina "true"
type input "F"
checkbox Ferritina "false"
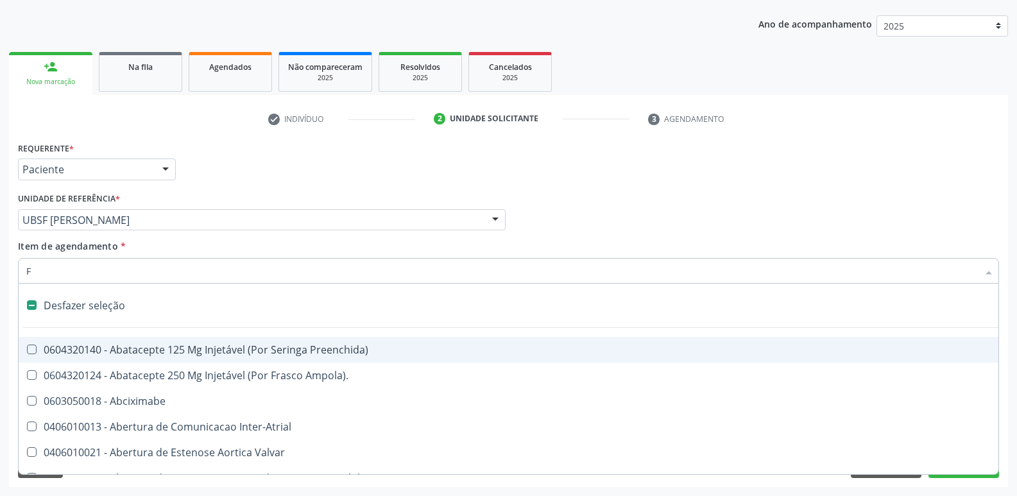
type input "FE"
checkbox I\) "true"
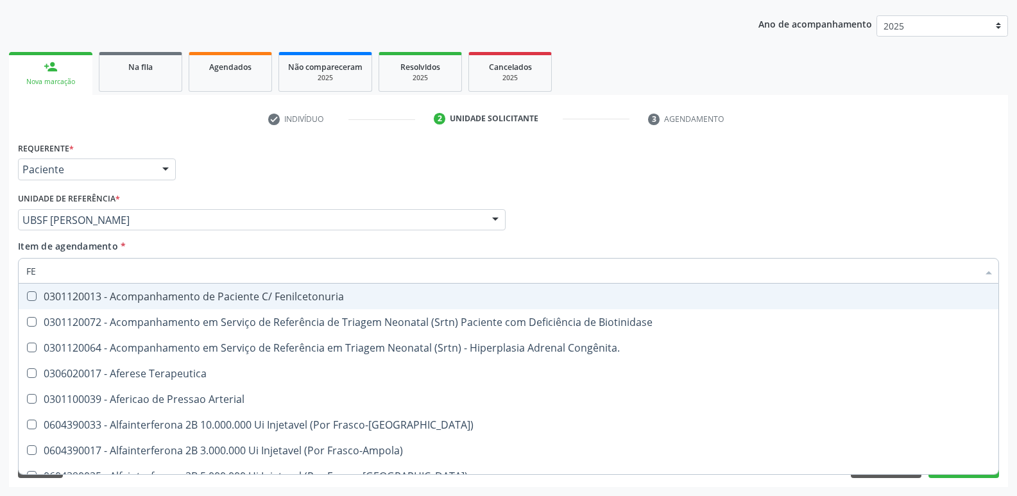
type input "FER"
checkbox Grama\) "true"
checkbox Ferritina "false"
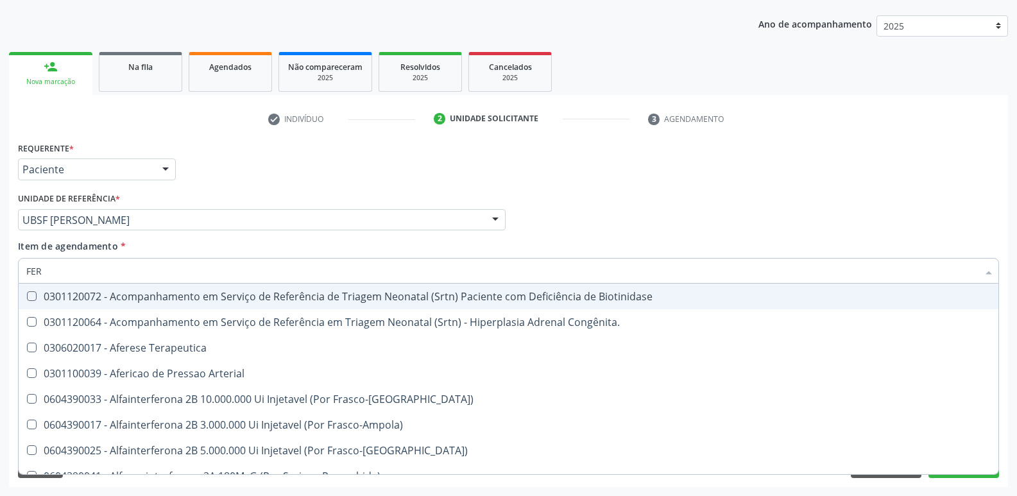
type input "FERR"
checkbox Terapeutica "true"
type input "FERRO"
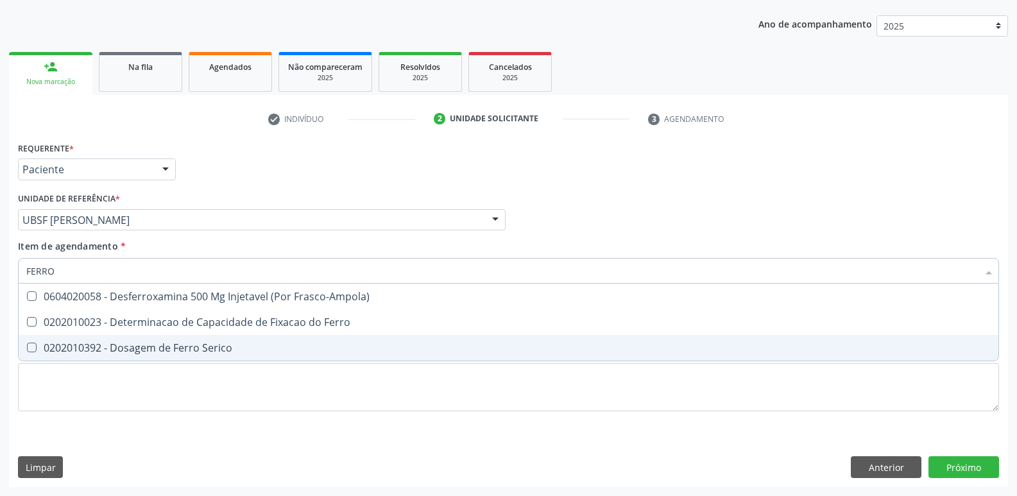
drag, startPoint x: 214, startPoint y: 351, endPoint x: 204, endPoint y: 338, distance: 16.0
click at [210, 347] on div "0202010392 - Dosagem de Ferro Serico" at bounding box center [508, 348] width 964 height 10
checkbox Serico "true"
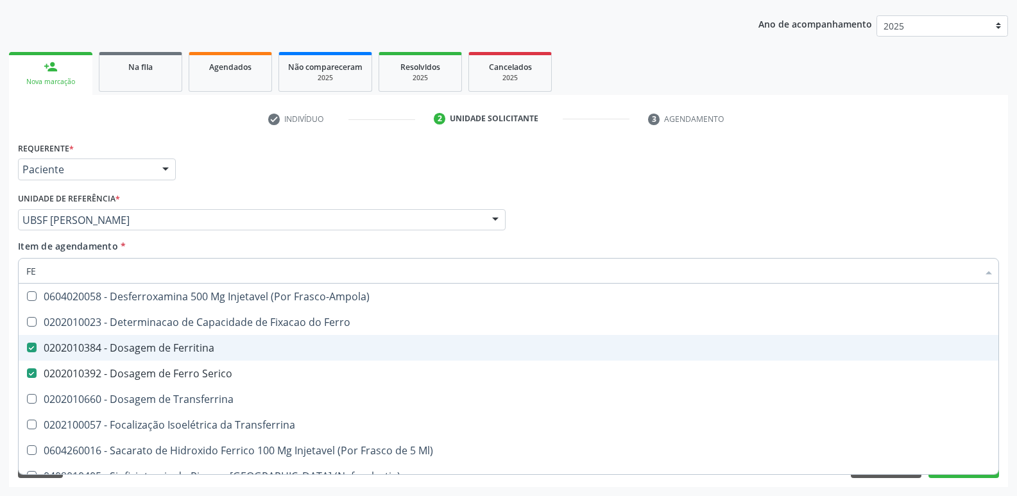
type input "F"
checkbox Ferritina "false"
checkbox Serico "false"
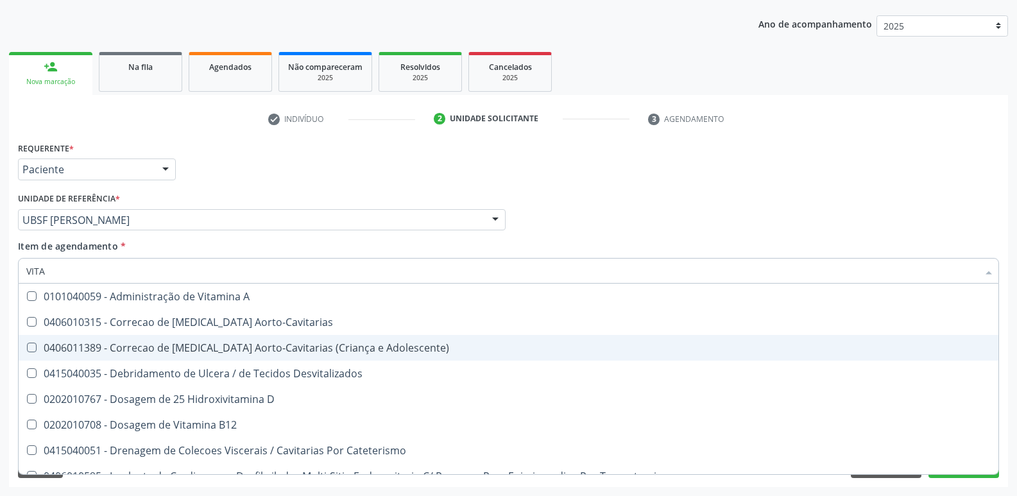
type input "VITAM"
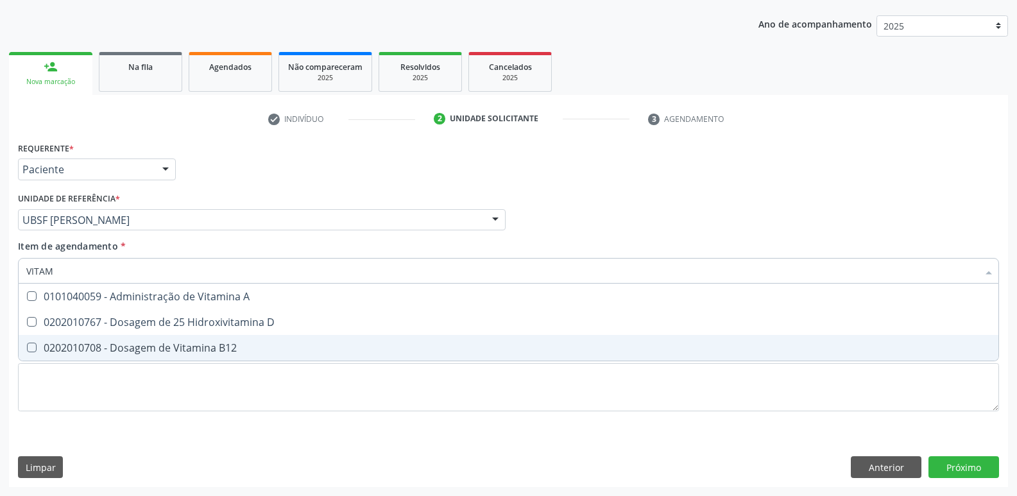
click at [204, 338] on span "0202010708 - Dosagem de Vitamina B12" at bounding box center [509, 348] width 980 height 26
checkbox B12 "true"
type input "VITA"
checkbox B12 "false"
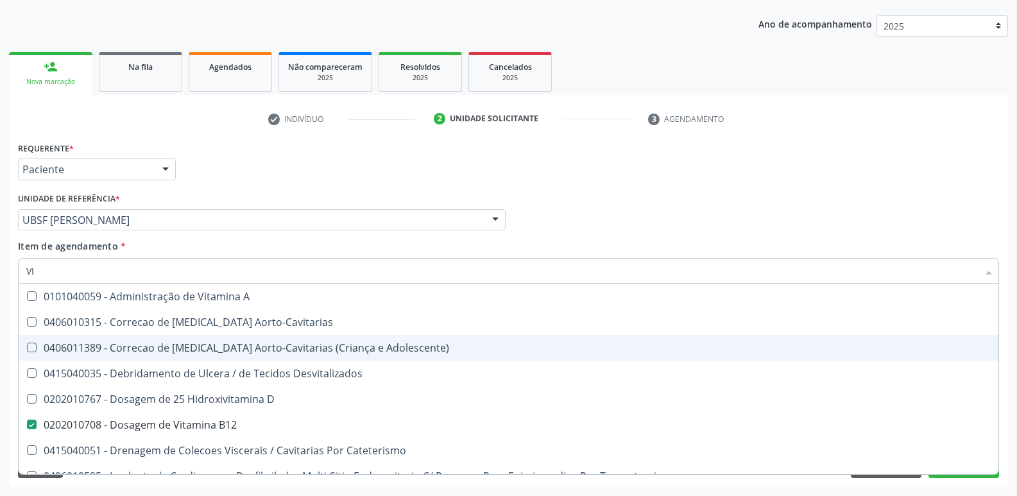
type input "V"
checkbox B12 "false"
checkbox Cateterismo "false"
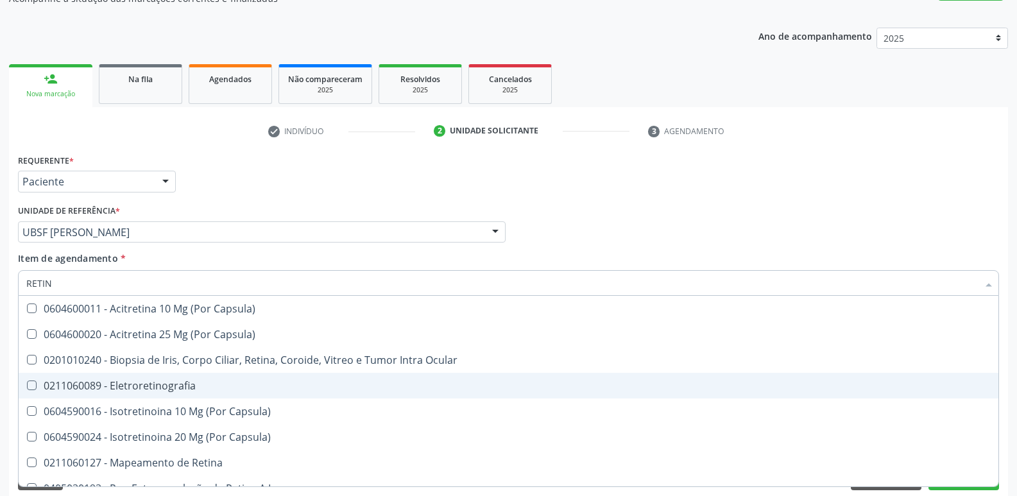
scroll to position [128, 0]
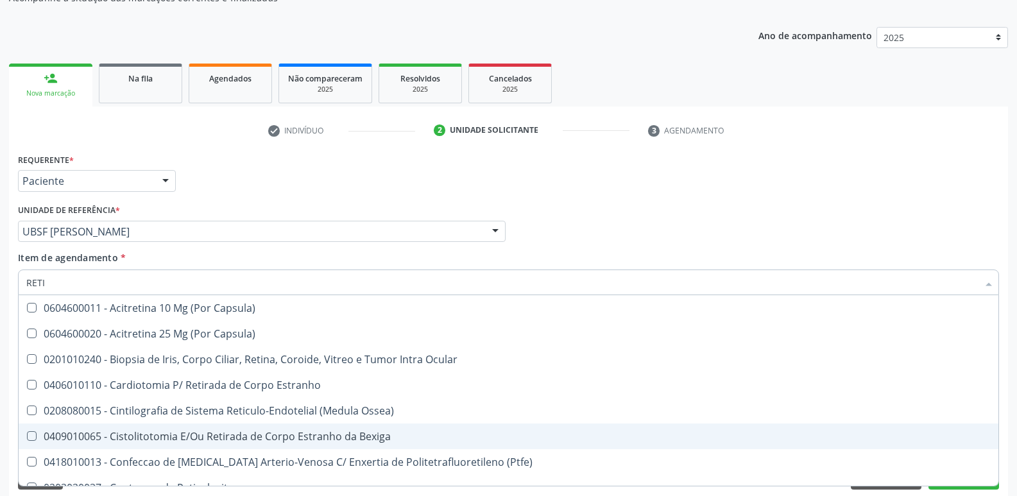
type input "RETIC"
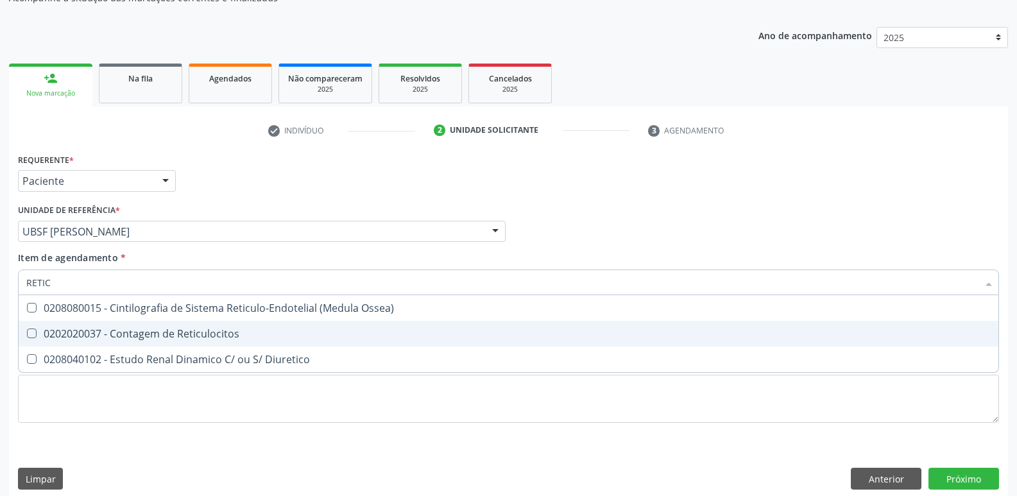
click at [262, 327] on span "0202020037 - Contagem de Reticulocitos" at bounding box center [509, 334] width 980 height 26
checkbox Reticulocitos "true"
type input "RETI"
checkbox Reticulocitos "false"
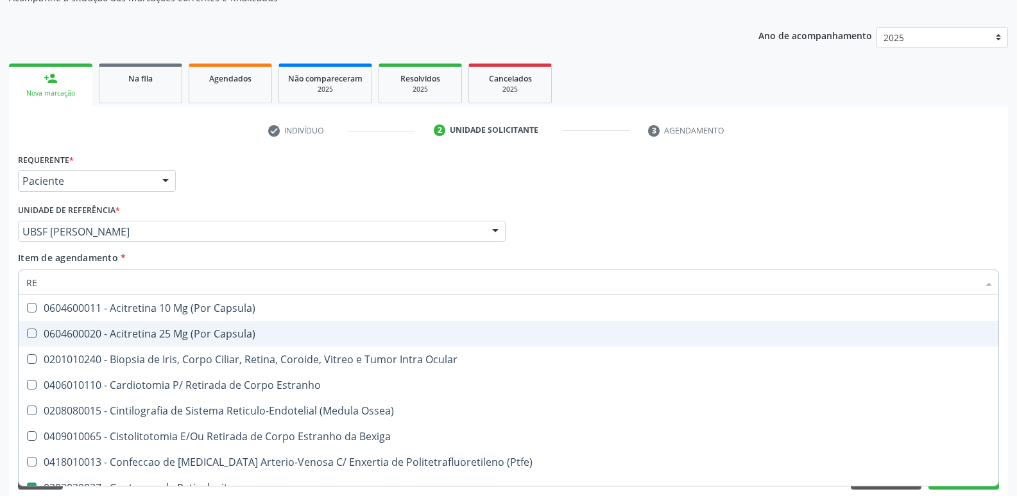
type input "R"
type input "H"
checkbox Reticulocitos "false"
checkbox Binocular "false"
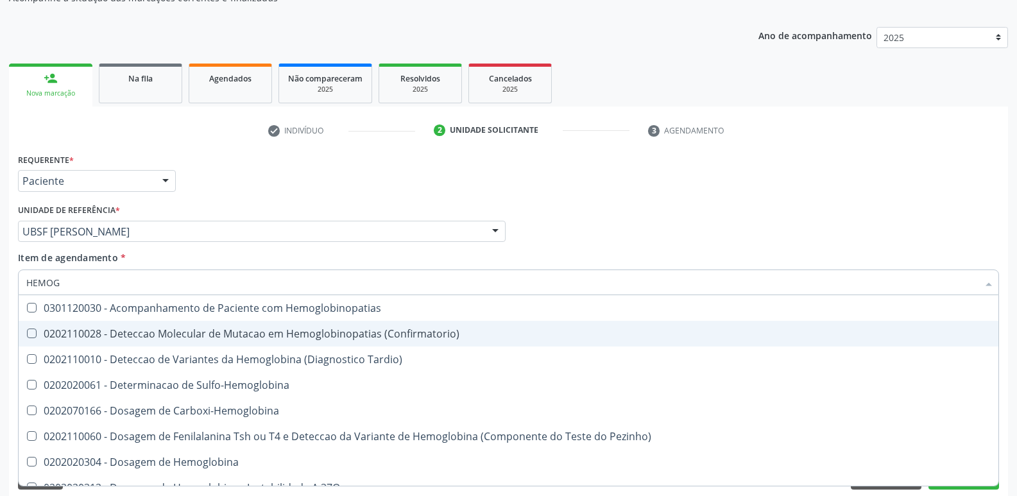
type input "HEMOGR"
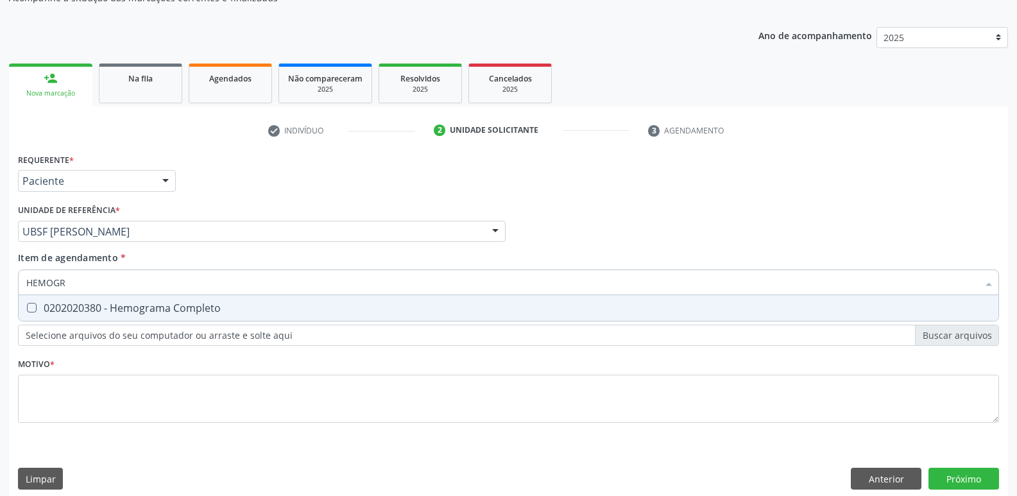
drag, startPoint x: 275, startPoint y: 302, endPoint x: 225, endPoint y: 409, distance: 117.4
click at [275, 305] on span "0202020380 - Hemograma Completo" at bounding box center [509, 308] width 980 height 26
checkbox Completo "true"
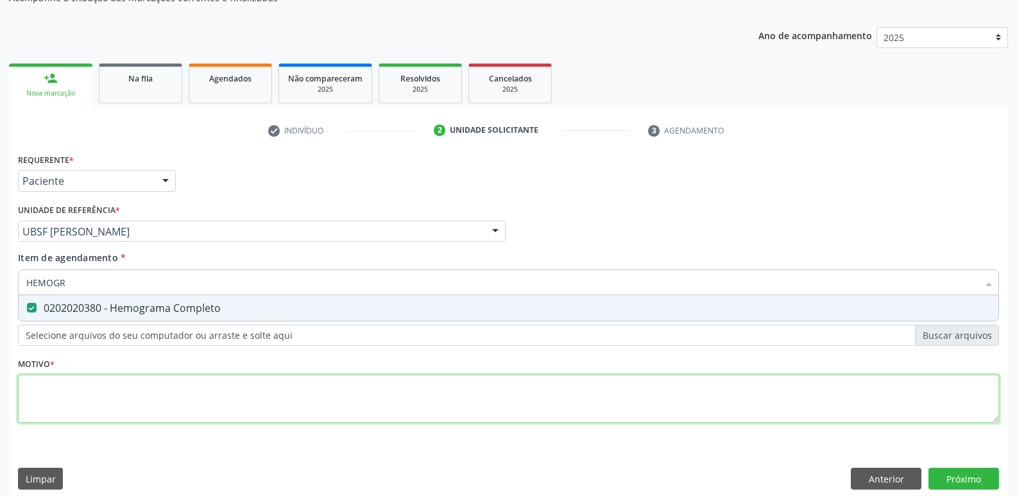
click at [223, 404] on div "Requerente * Paciente Profissional de Saúde Paciente Nenhum resultado encontrad…" at bounding box center [508, 295] width 981 height 291
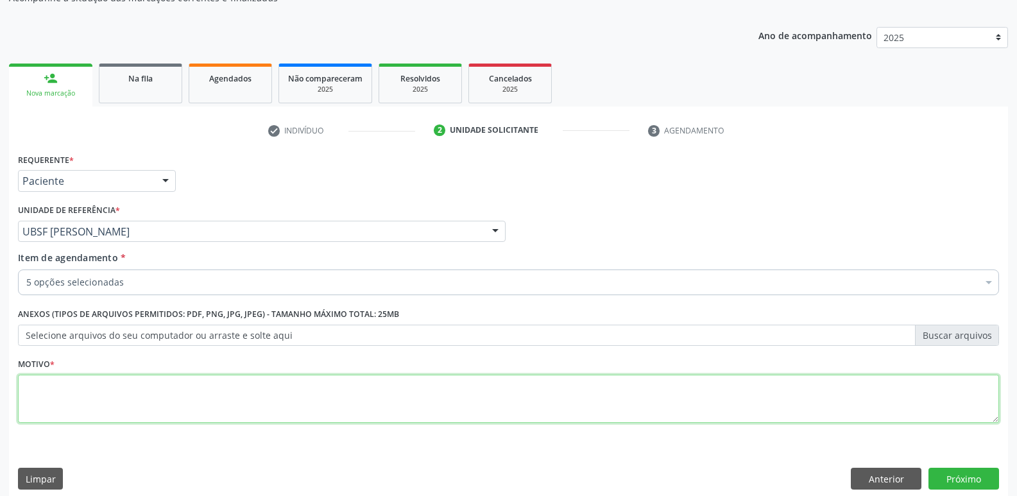
paste textarea "avaliação"
type textarea "avaliação"
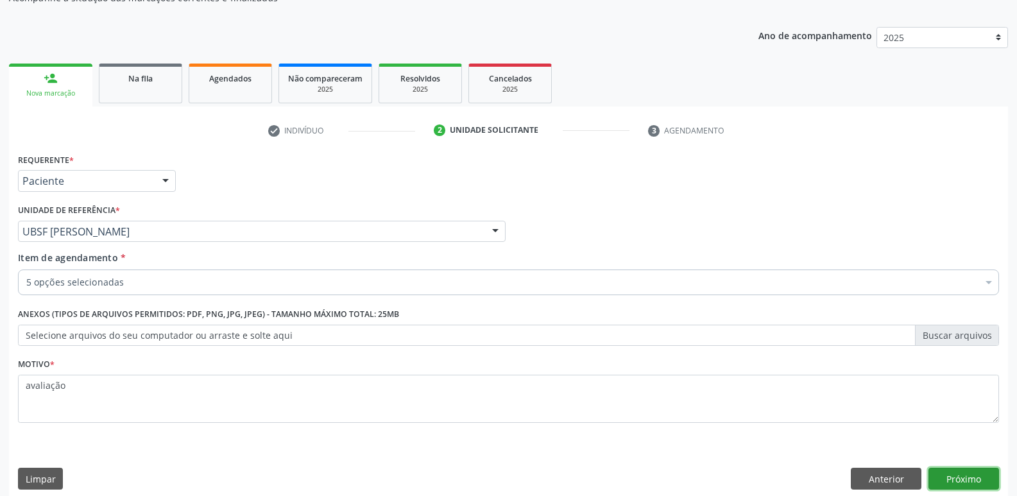
click at [966, 468] on button "Próximo" at bounding box center [964, 479] width 71 height 22
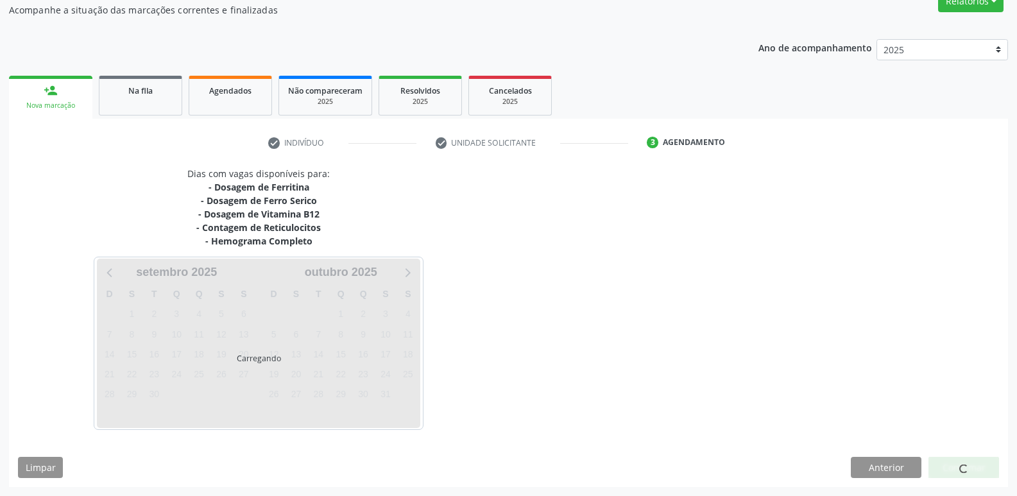
scroll to position [116, 0]
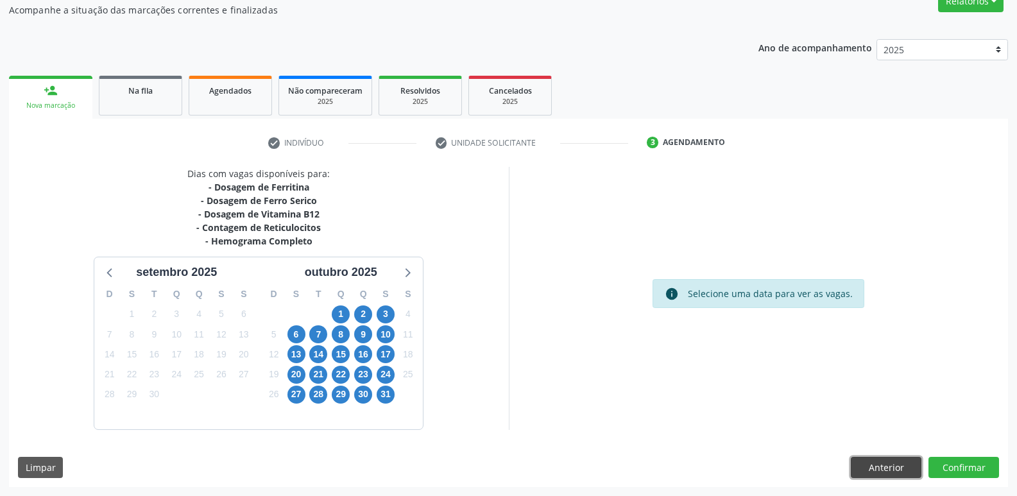
click at [893, 467] on button "Anterior" at bounding box center [886, 468] width 71 height 22
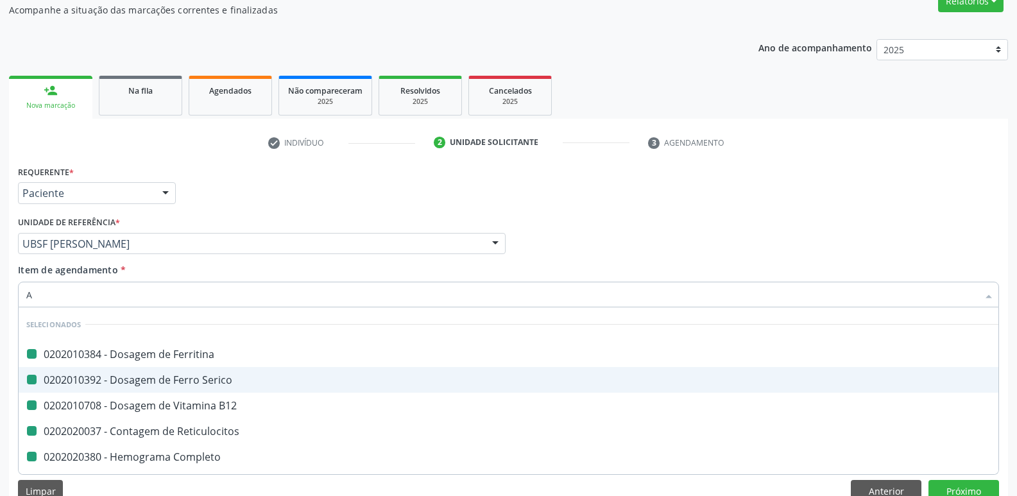
type input "AN"
checkbox Ferritina "false"
checkbox Serico "false"
checkbox B12 "false"
checkbox Reticulocitos "false"
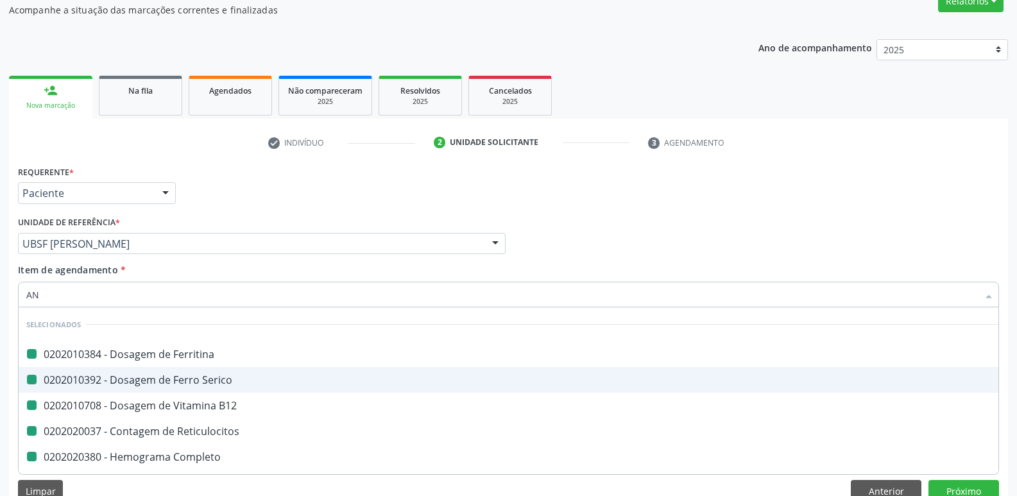
checkbox Completo "false"
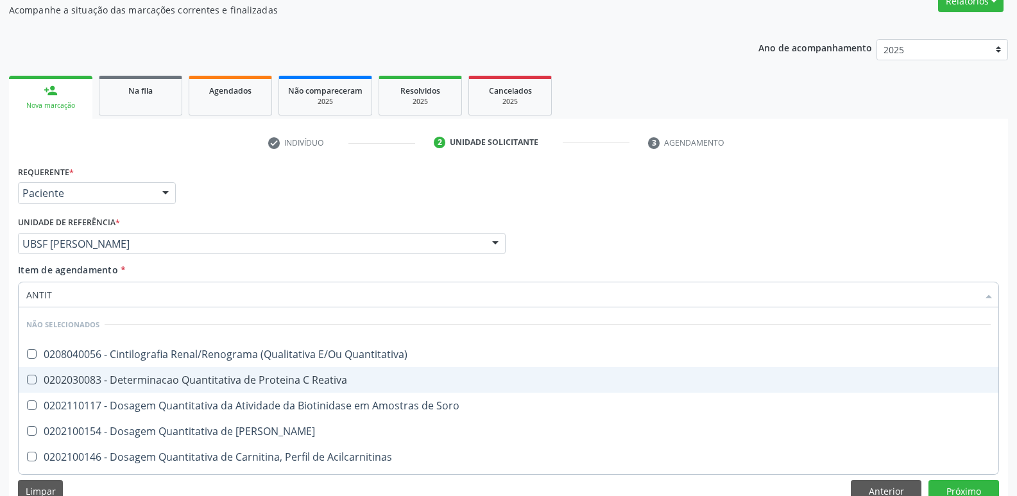
type input "ANTITR"
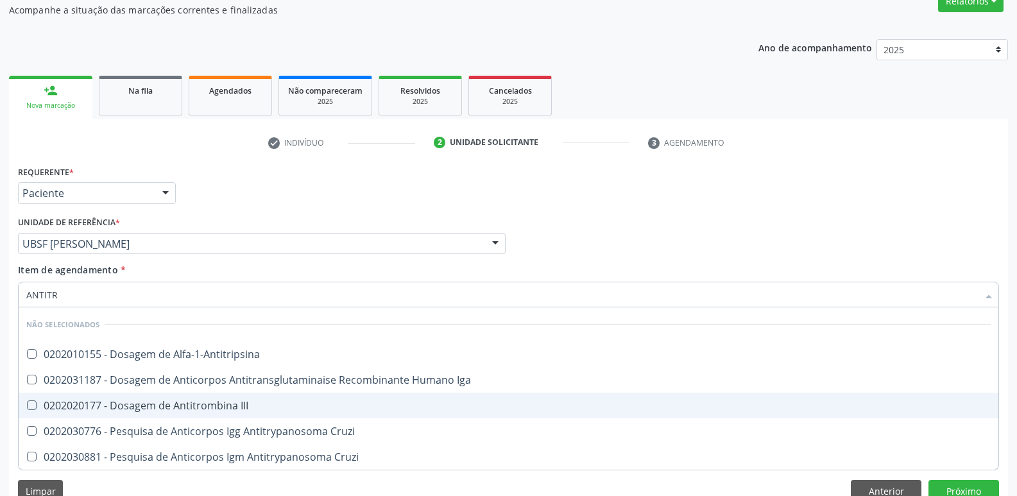
click at [244, 401] on div "0202020177 - Dosagem de Antitrombina III" at bounding box center [508, 405] width 964 height 10
checkbox III "true"
type input "ANTIT"
checkbox III "false"
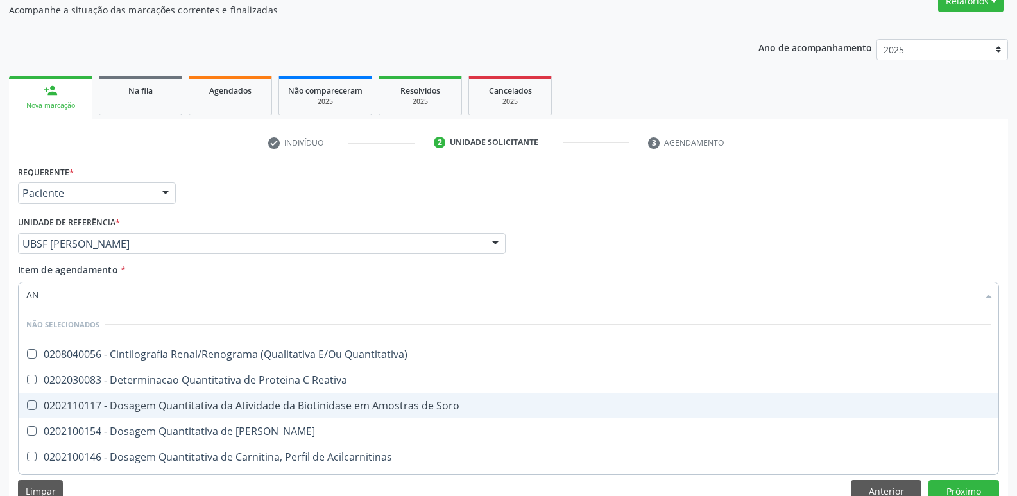
type input "A"
checkbox Quantitativa\) "true"
checkbox Reativa "true"
checkbox Soro "true"
checkbox Aminoácidos "true"
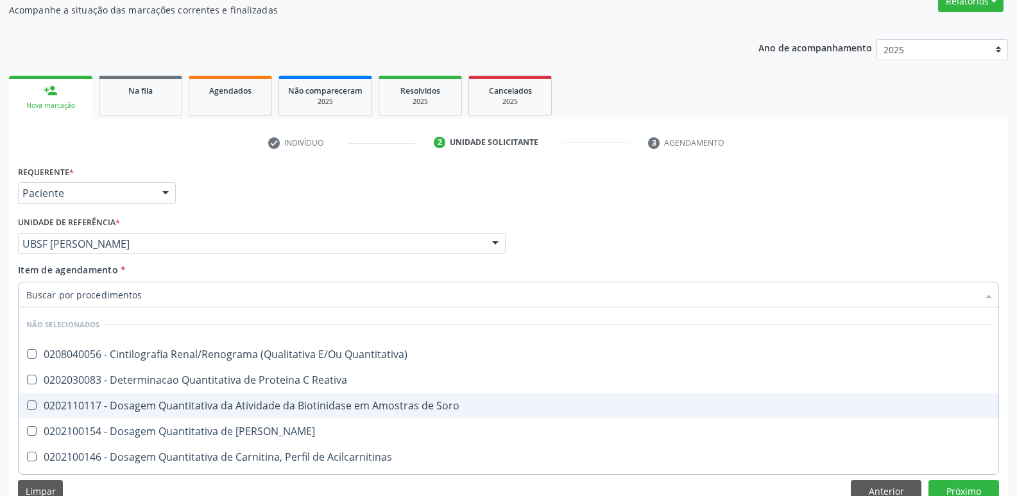
checkbox Acilcarnitinas "true"
checkbox III "false"
checkbox Cruzi "false"
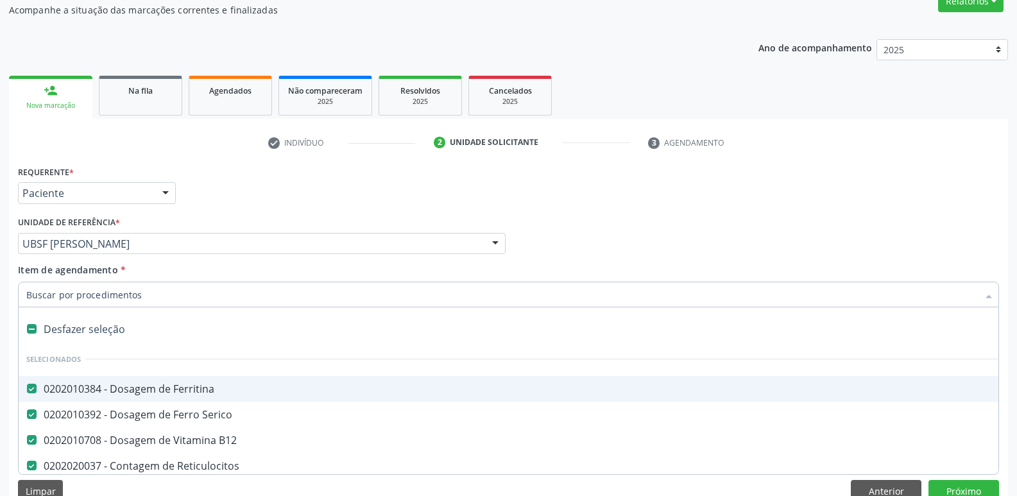
type input "H"
checkbox B12 "false"
checkbox Reticulocitos "false"
checkbox Completo "false"
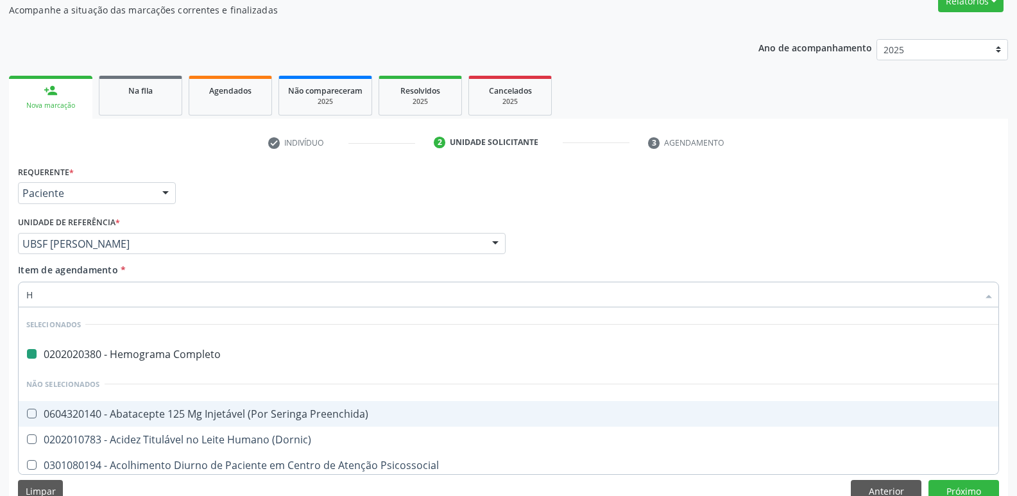
type input "HO"
checkbox Completo "false"
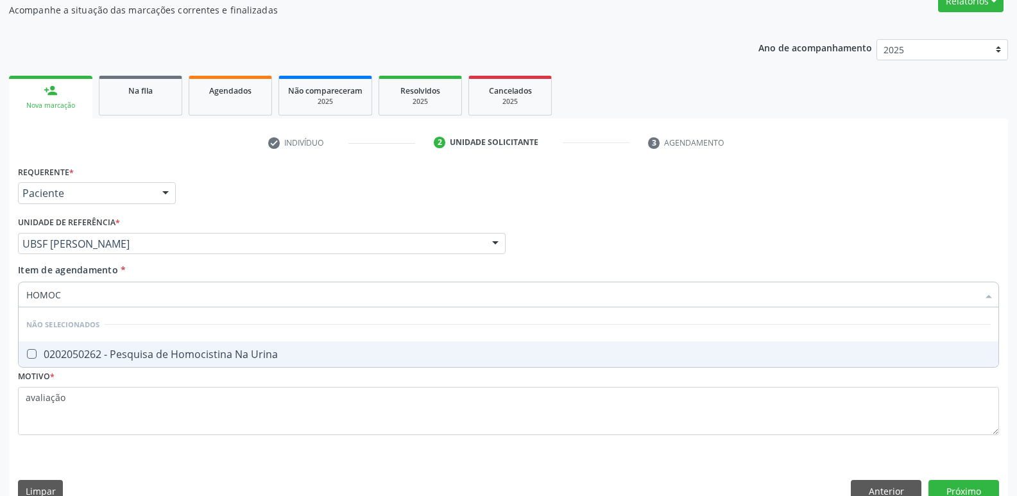
type input "HOMOCI"
click at [246, 349] on div "0202050262 - Pesquisa de Homocistina Na Urina" at bounding box center [508, 354] width 964 height 10
checkbox Urina "true"
type input "HOM"
checkbox Urina "false"
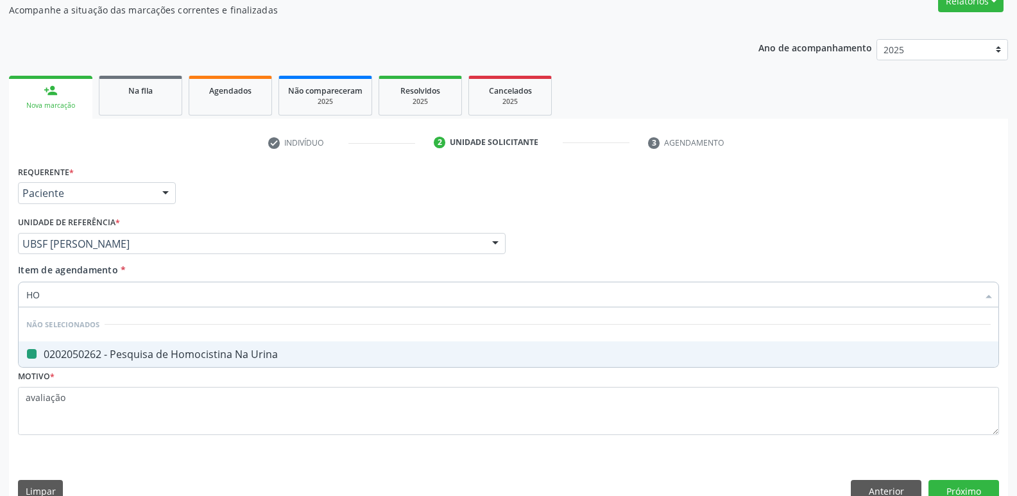
type input "H"
checkbox Urina "true"
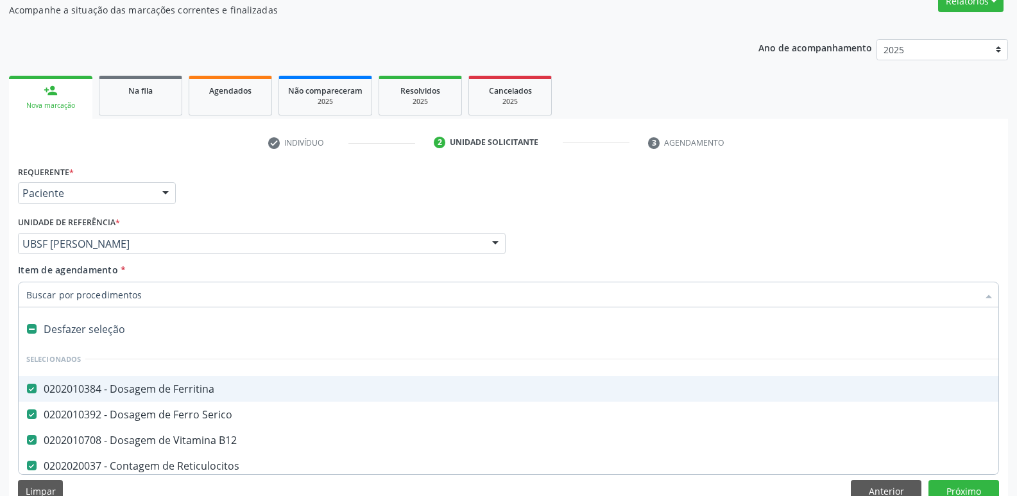
type input "P"
checkbox B12 "false"
checkbox Reticulocitos "false"
checkbox Completo "false"
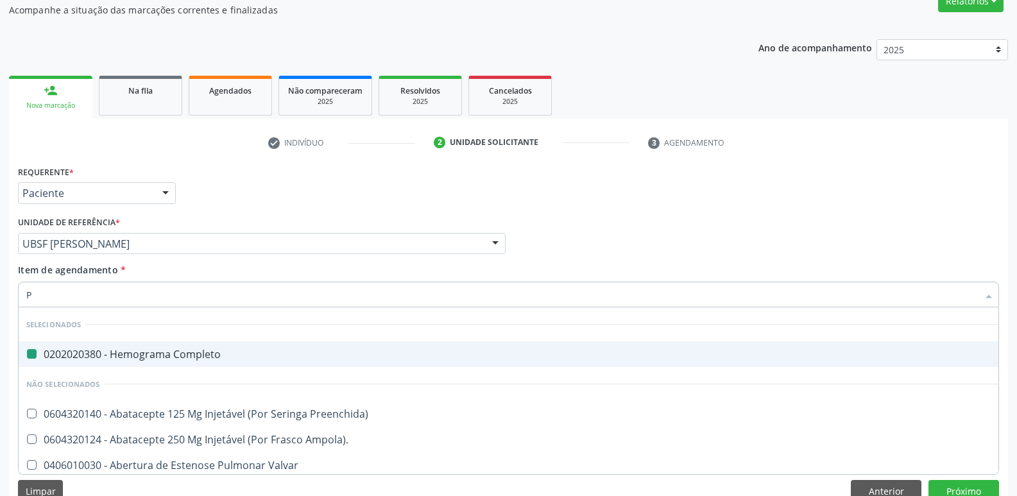
type input "PR"
checkbox Completo "false"
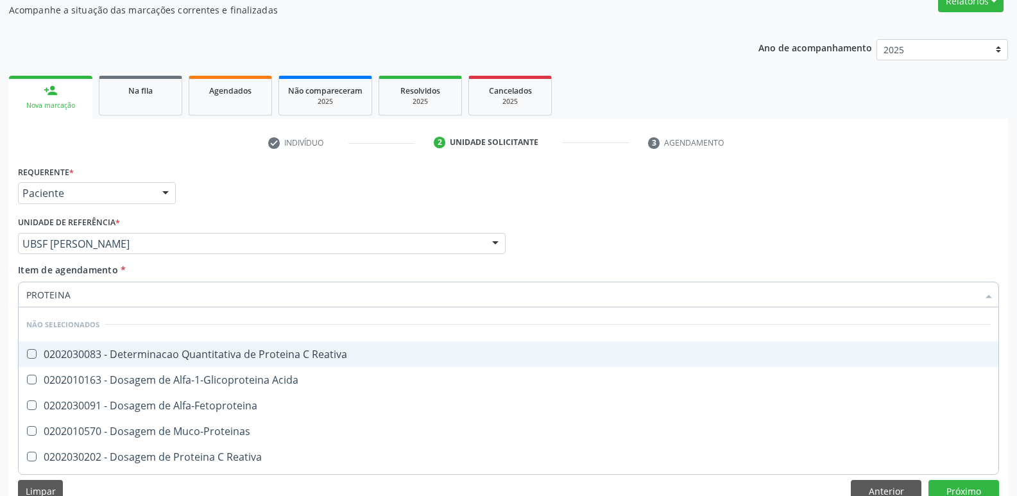
type input "PROTEINA C"
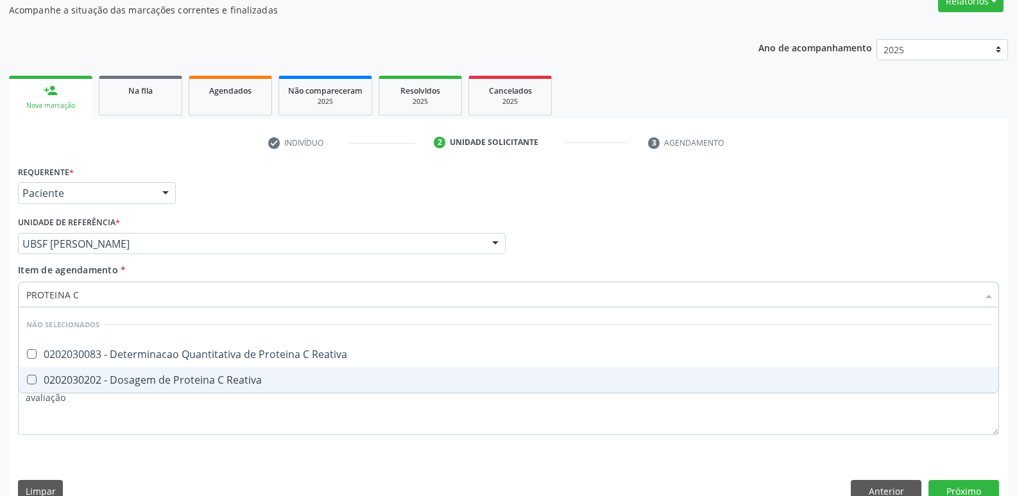
click at [248, 385] on div "0202030202 - Dosagem de Proteina C Reativa" at bounding box center [508, 380] width 964 height 10
checkbox Reativa "true"
type input "PROTEINA"
checkbox Reativa "false"
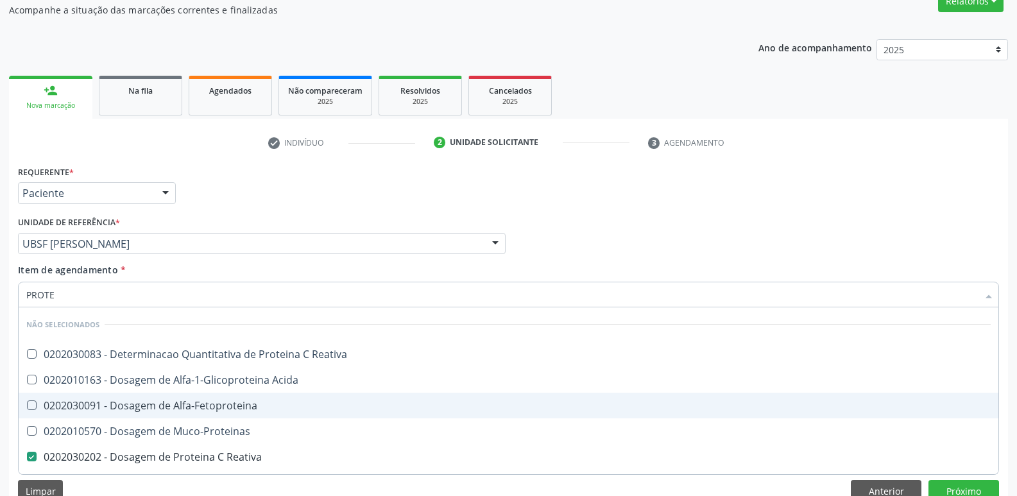
type input "PROT"
checkbox Reativa "false"
checkbox \(Rnp\) "false"
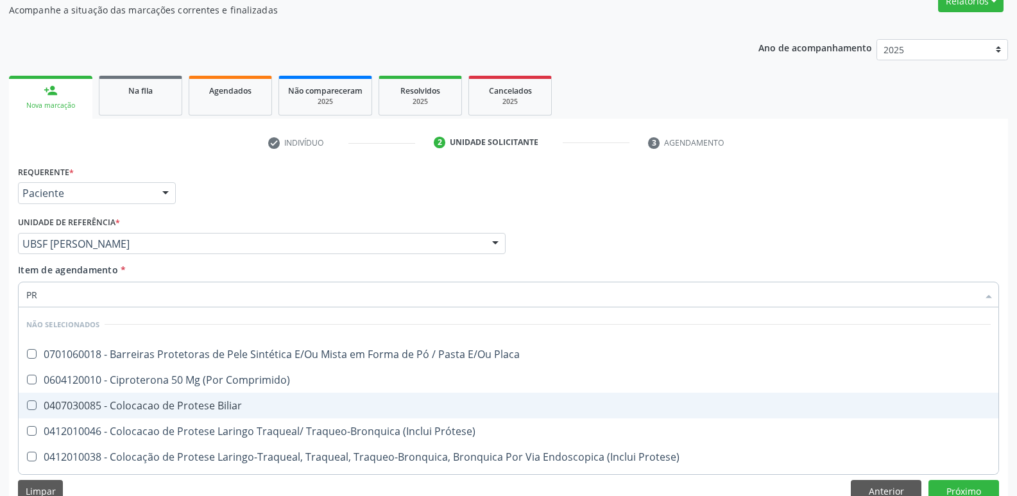
type input "P"
checkbox Placa "true"
checkbox Biliar "true"
checkbox Prótese\) "true"
checkbox Protese\) "true"
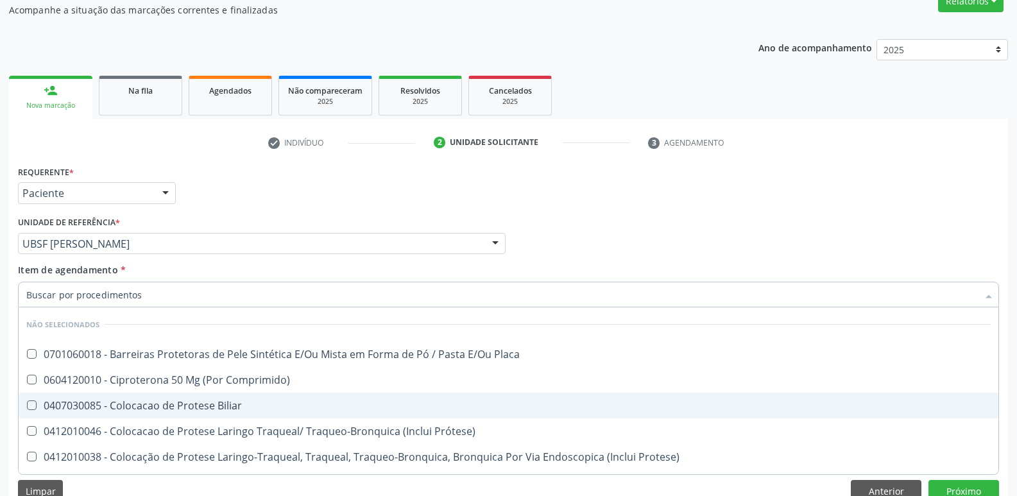
checkbox Reativa "false"
checkbox Aco-Teflon "false"
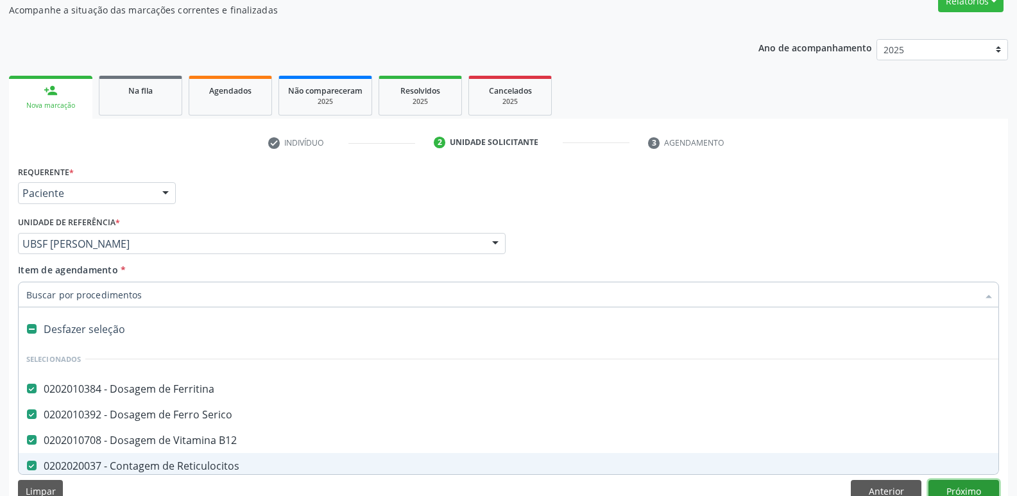
click at [964, 481] on button "Próximo" at bounding box center [964, 491] width 71 height 22
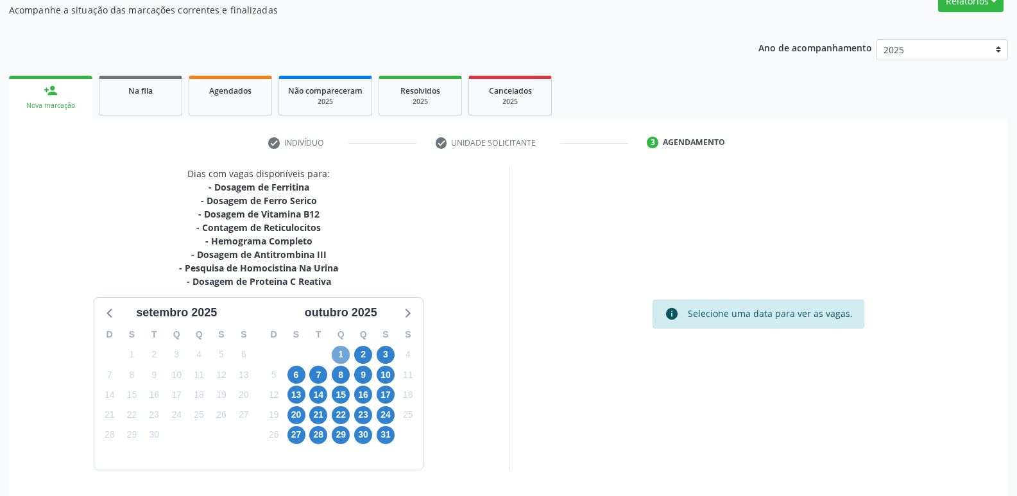
drag, startPoint x: 339, startPoint y: 357, endPoint x: 331, endPoint y: 341, distance: 18.1
click at [339, 356] on span "1" at bounding box center [341, 355] width 18 height 18
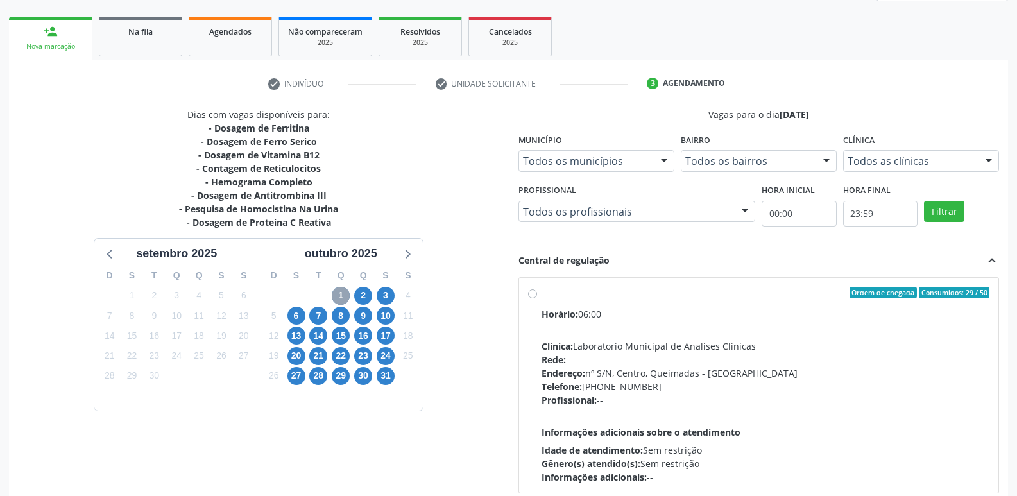
scroll to position [248, 0]
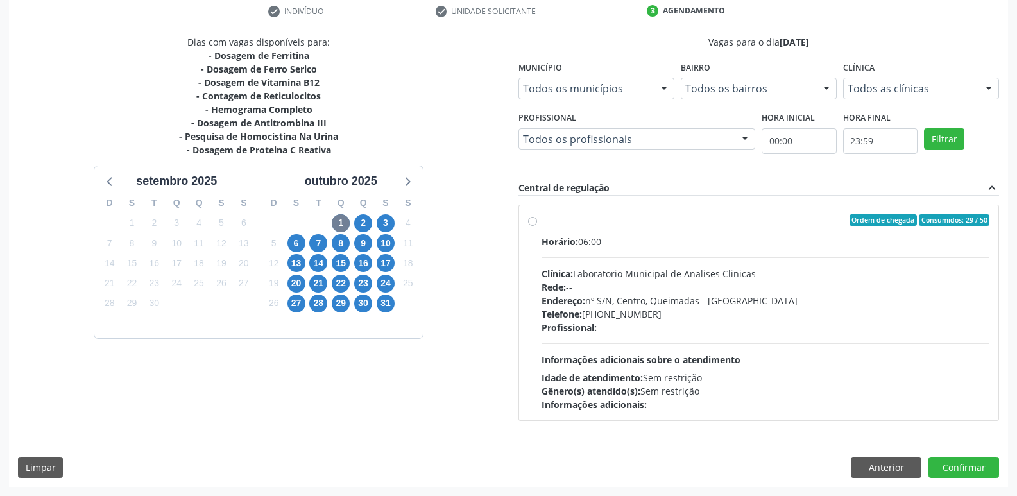
drag, startPoint x: 836, startPoint y: 371, endPoint x: 695, endPoint y: 372, distance: 141.2
click at [816, 371] on div "Idade de atendimento: Sem restrição" at bounding box center [766, 377] width 449 height 13
click at [537, 226] on input "Ordem de chegada Consumidos: 29 / 50 Horário: 06:00 Clínica: Laboratorio Munici…" at bounding box center [532, 220] width 9 height 12
radio input "true"
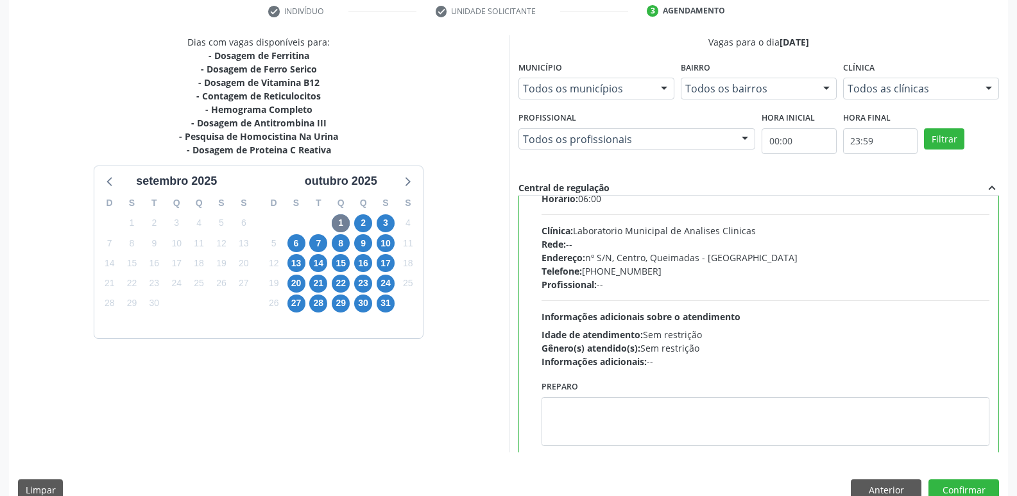
scroll to position [64, 0]
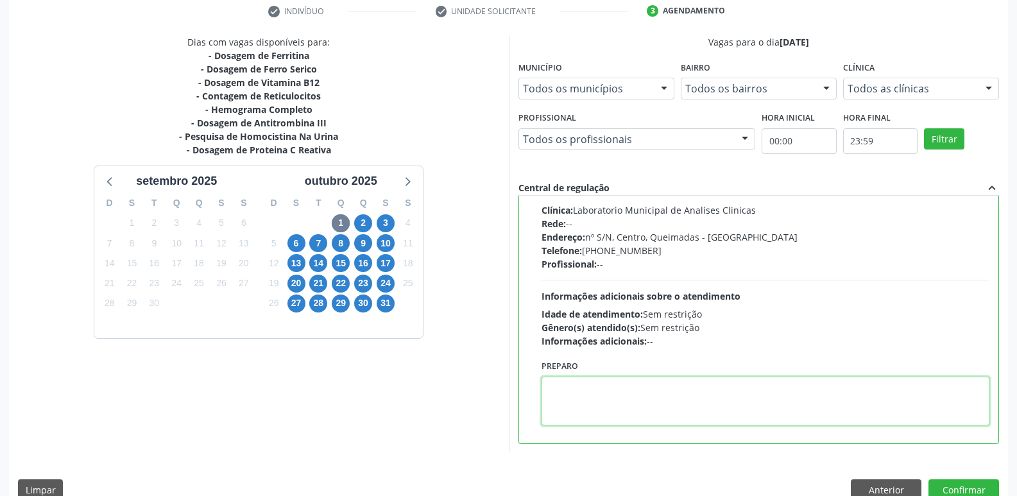
drag, startPoint x: 592, startPoint y: 394, endPoint x: 651, endPoint y: 377, distance: 61.3
click at [594, 389] on textarea at bounding box center [766, 401] width 449 height 49
type textarea "IR EM [GEOGRAPHIC_DATA]"
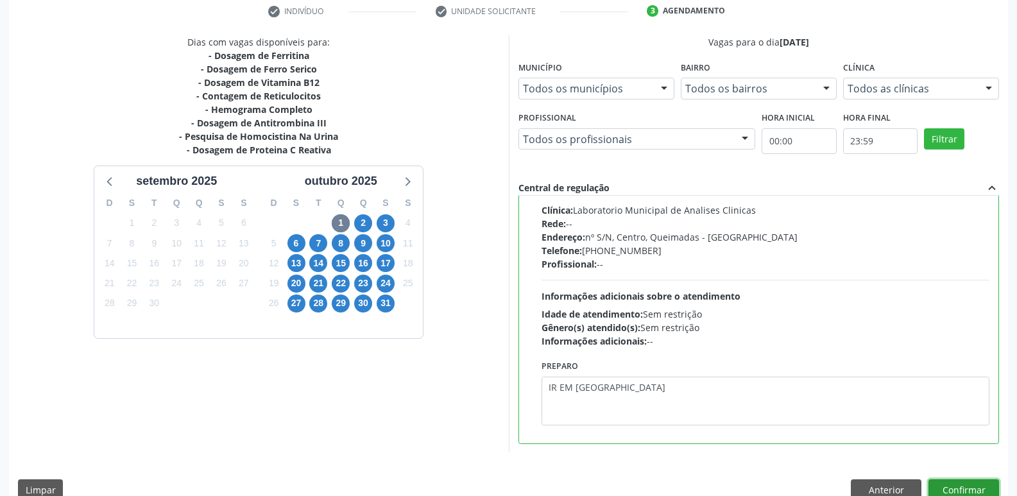
click at [946, 490] on button "Confirmar" at bounding box center [964, 490] width 71 height 22
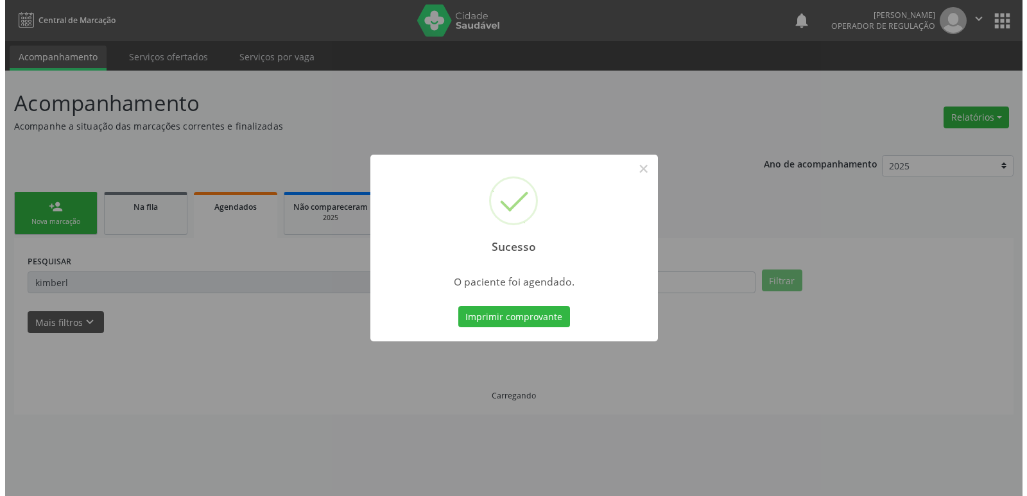
scroll to position [0, 0]
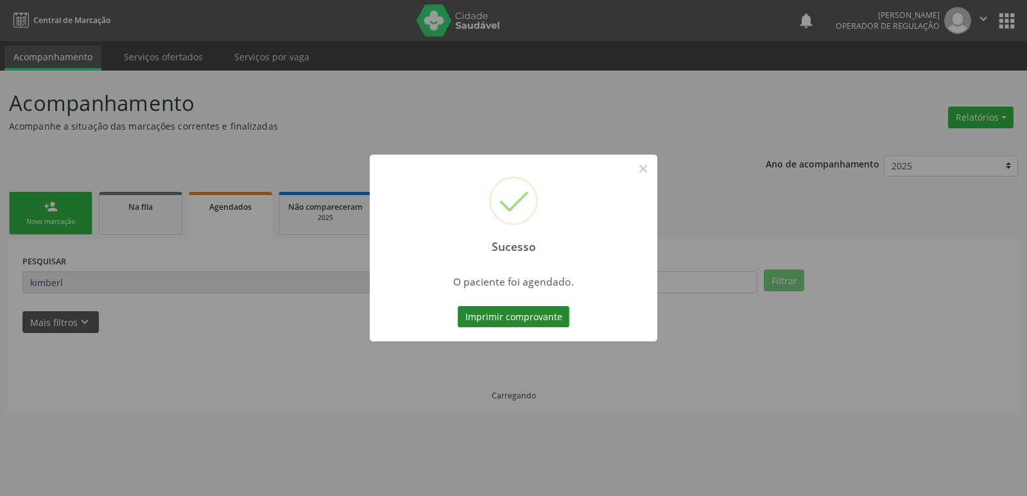
click at [512, 322] on button "Imprimir comprovante" at bounding box center [514, 317] width 112 height 22
